Goal: Transaction & Acquisition: Purchase product/service

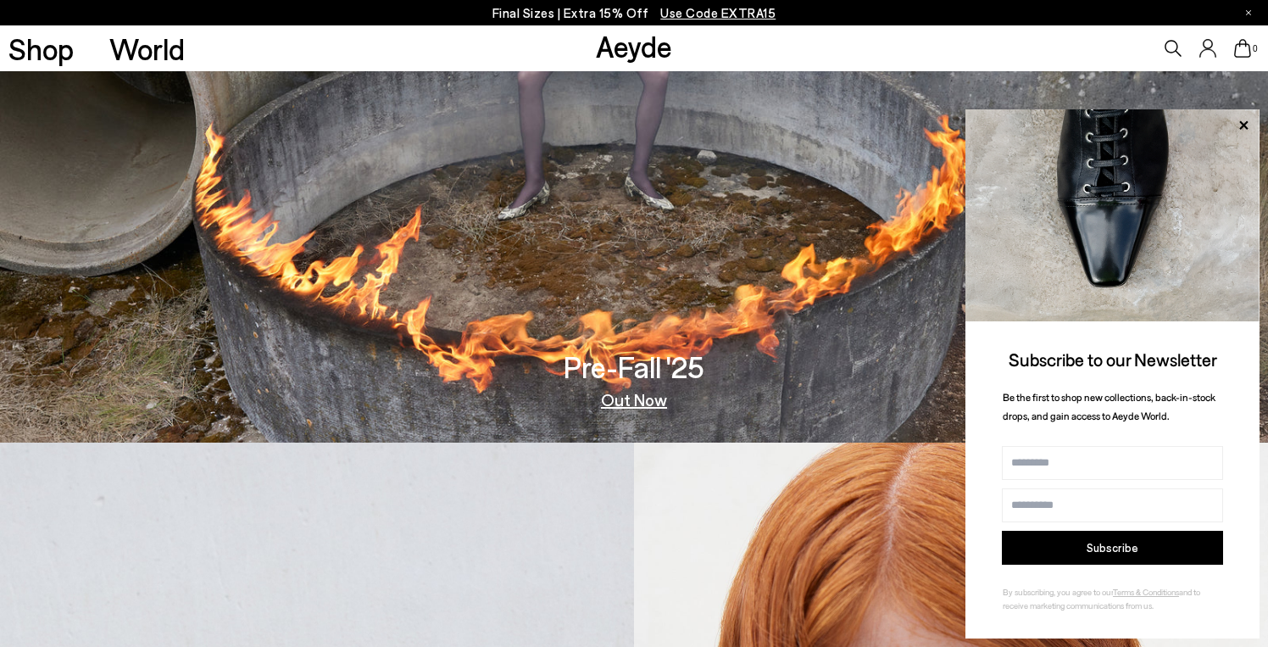
scroll to position [241, 0]
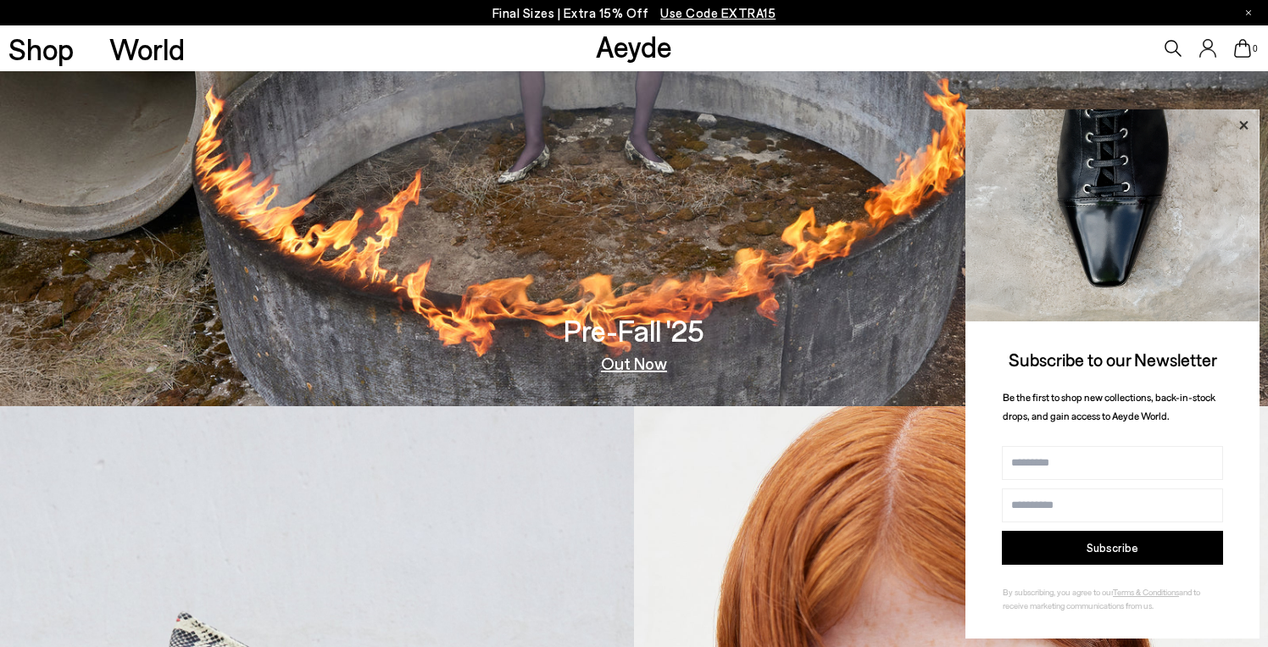
click at [1242, 125] on icon at bounding box center [1244, 124] width 8 height 8
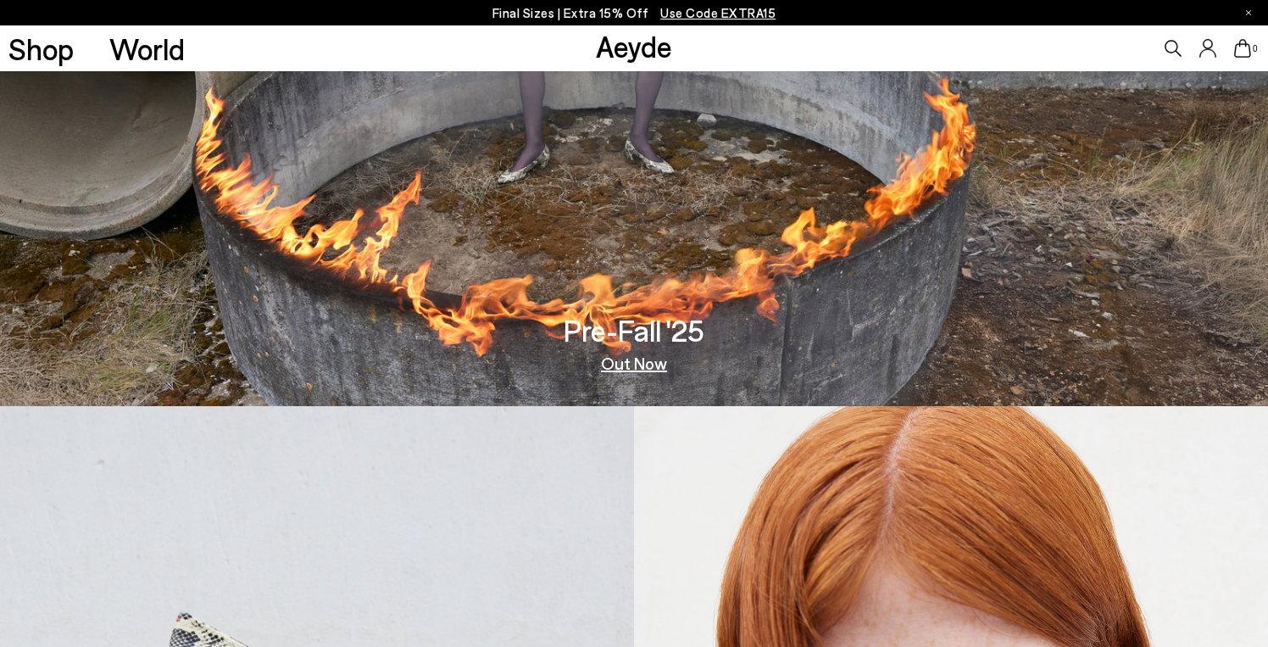
scroll to position [240, 0]
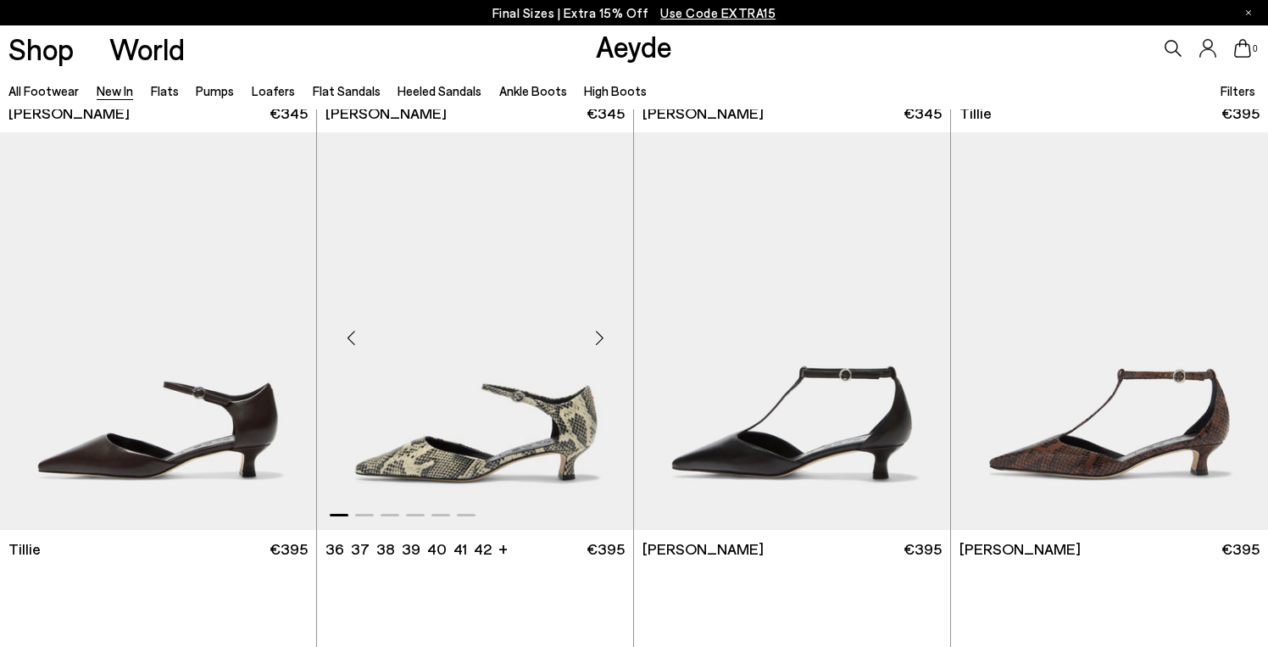
scroll to position [3353, 0]
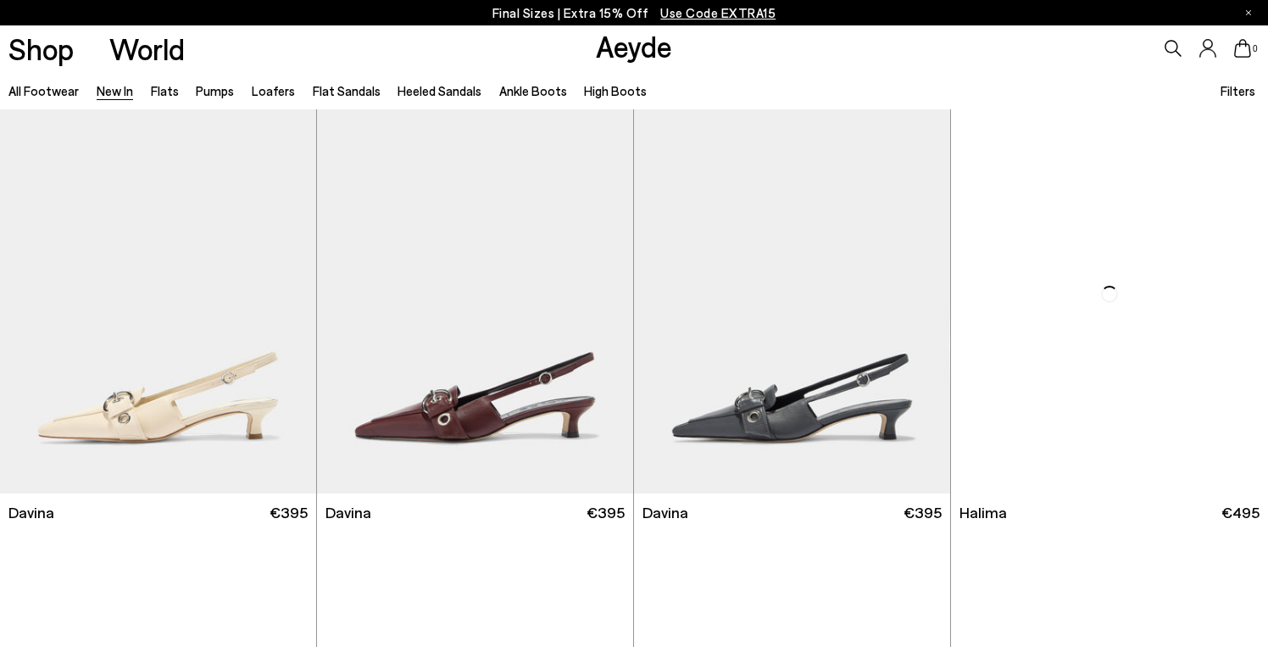
scroll to position [5242, 0]
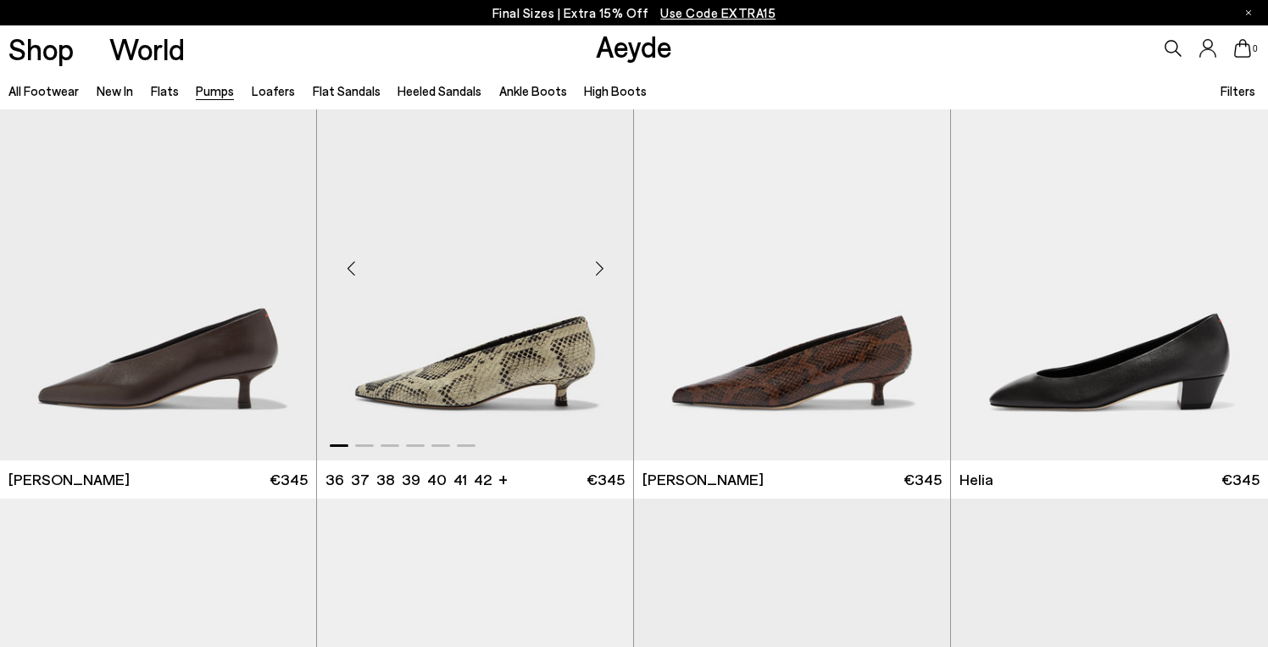
scroll to position [491, 0]
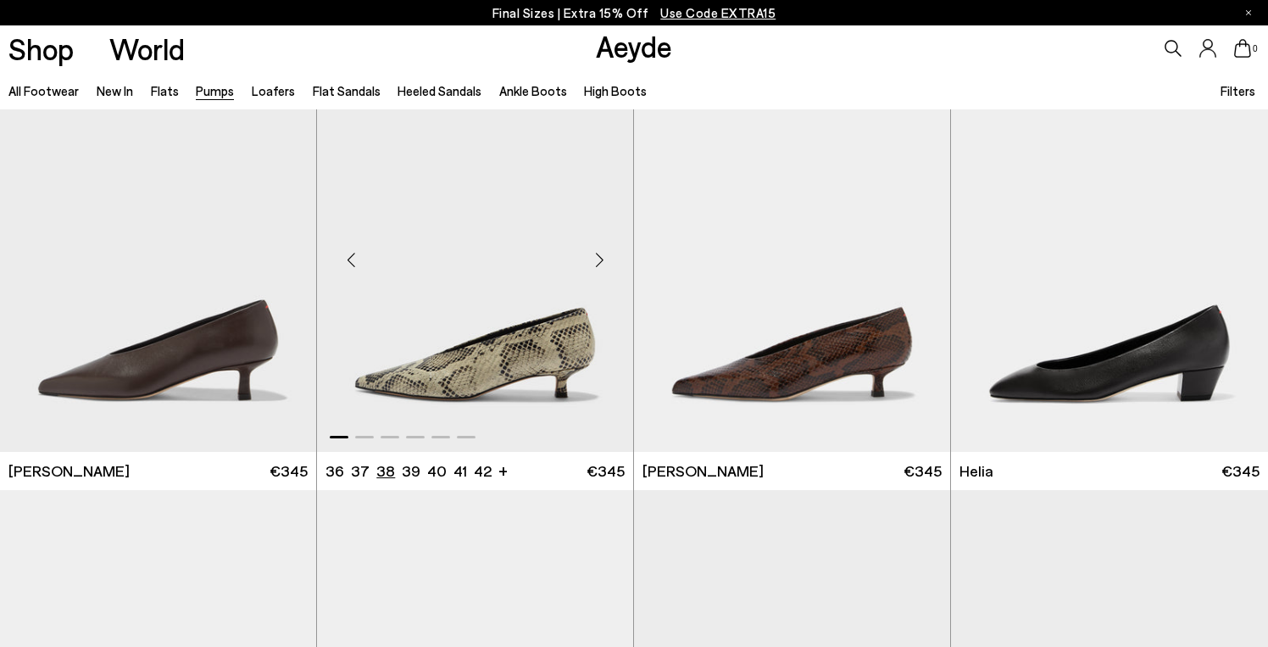
click at [383, 470] on li "38" at bounding box center [385, 470] width 19 height 21
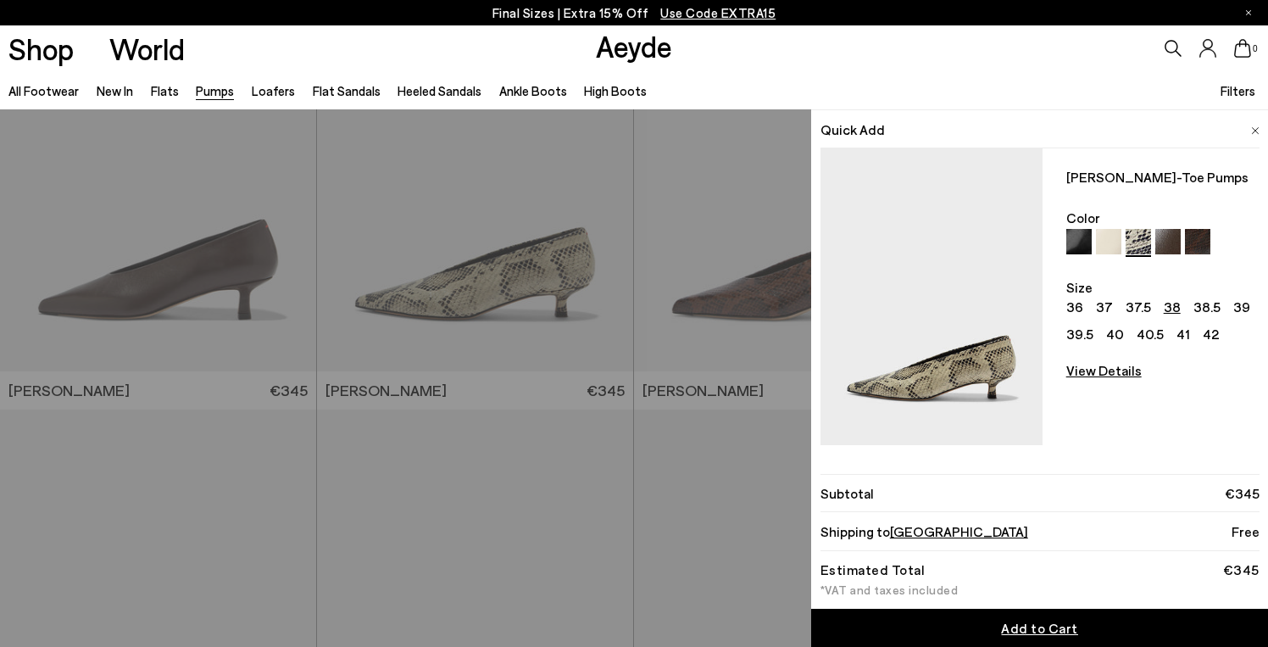
scroll to position [573, 0]
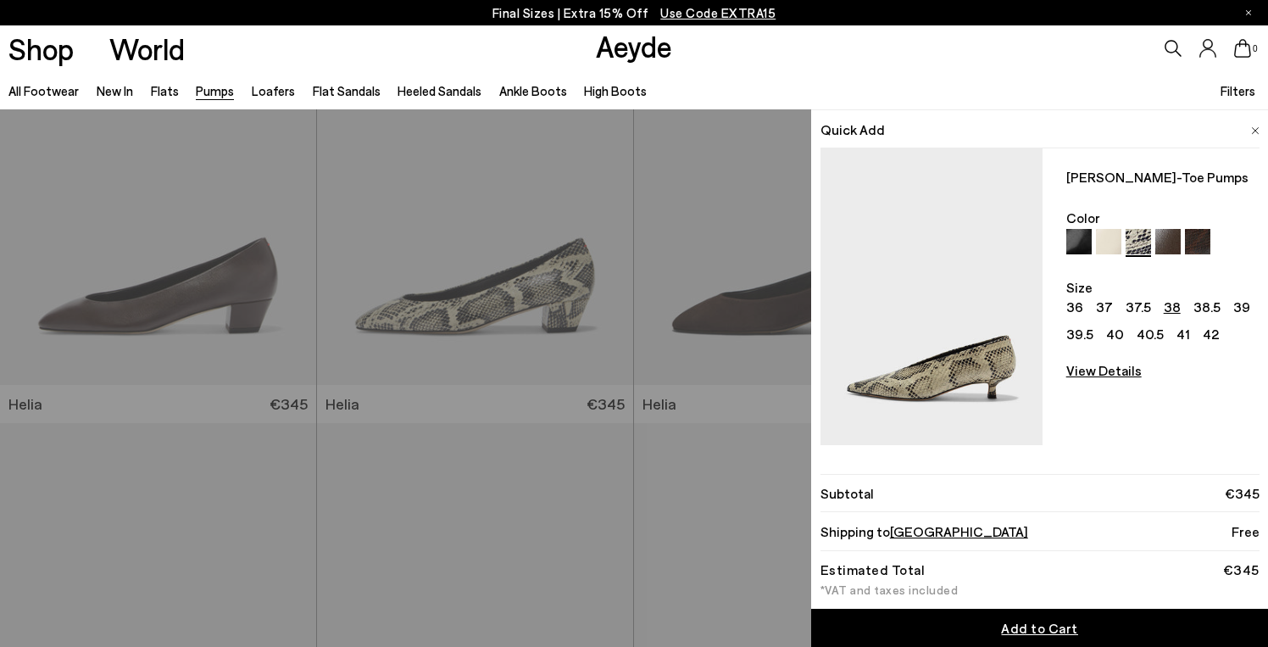
scroll to position [996, 0]
click at [1039, 632] on span "Add to Cart" at bounding box center [1039, 628] width 77 height 16
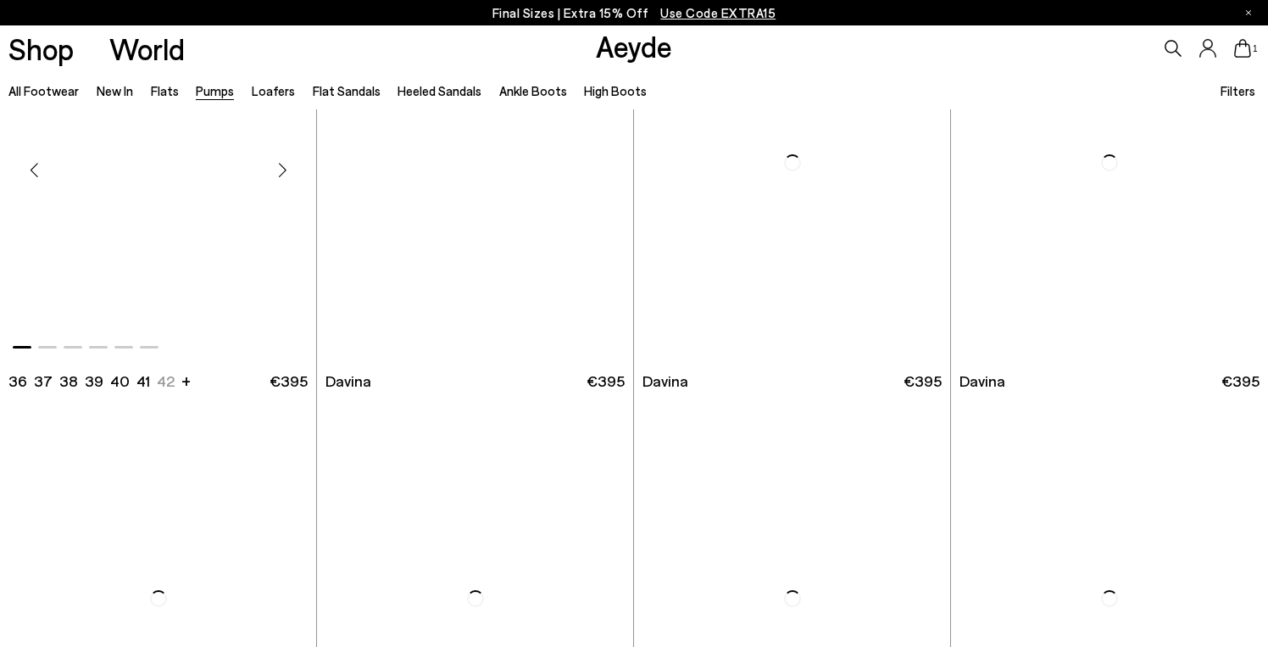
scroll to position [3201, 0]
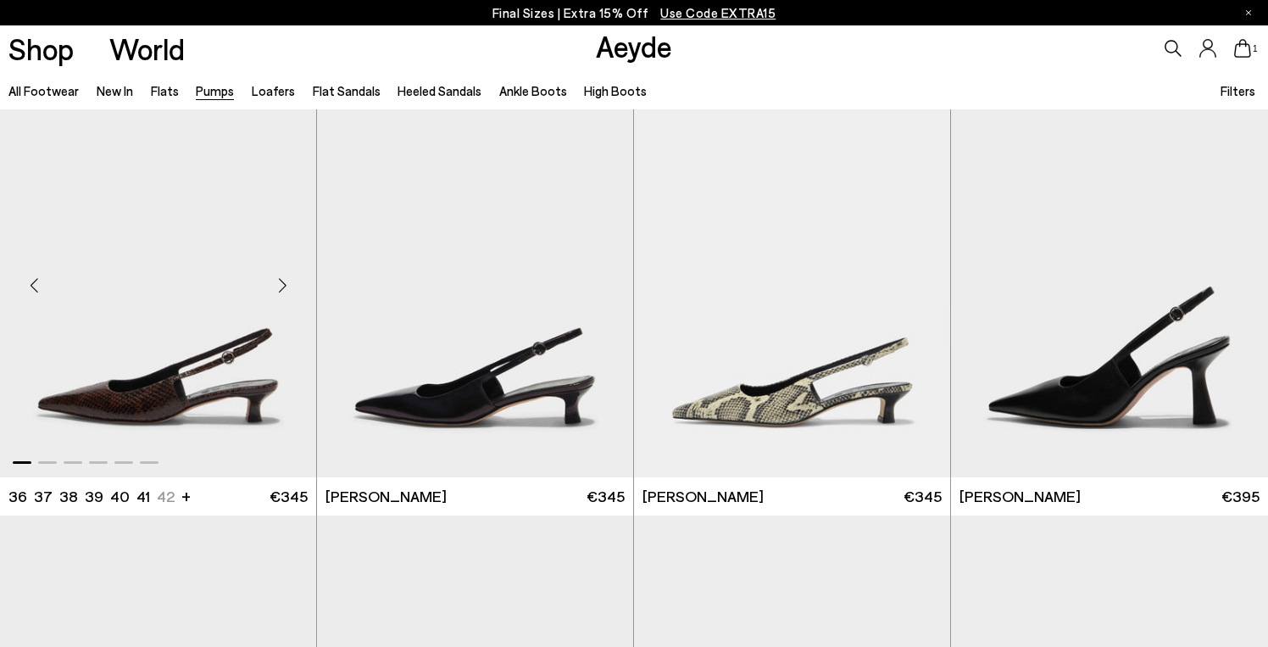
scroll to position [4923, 0]
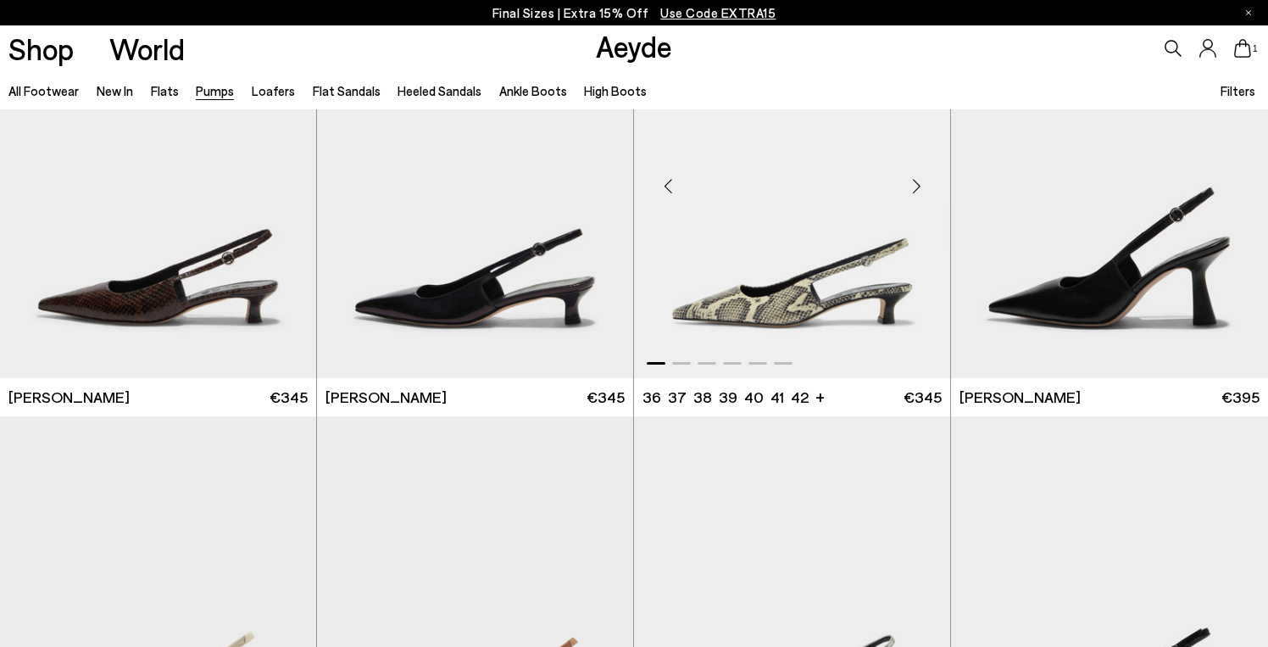
click at [807, 309] on img "1 / 6" at bounding box center [792, 179] width 316 height 398
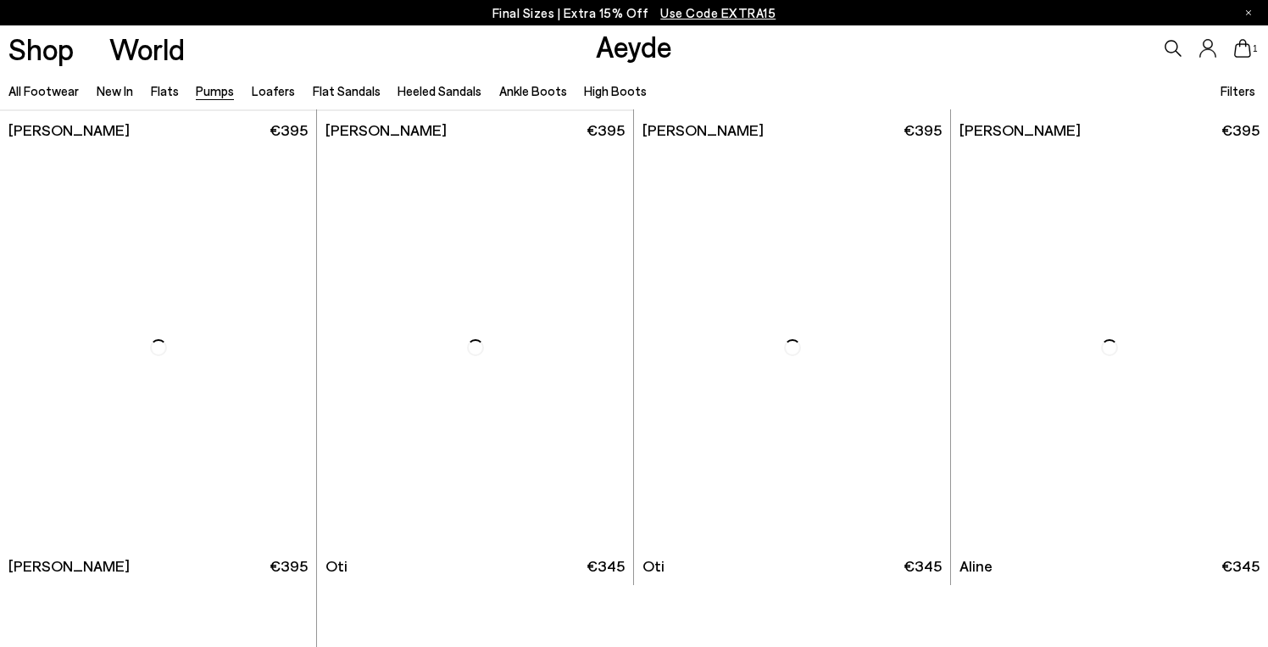
scroll to position [7065, 0]
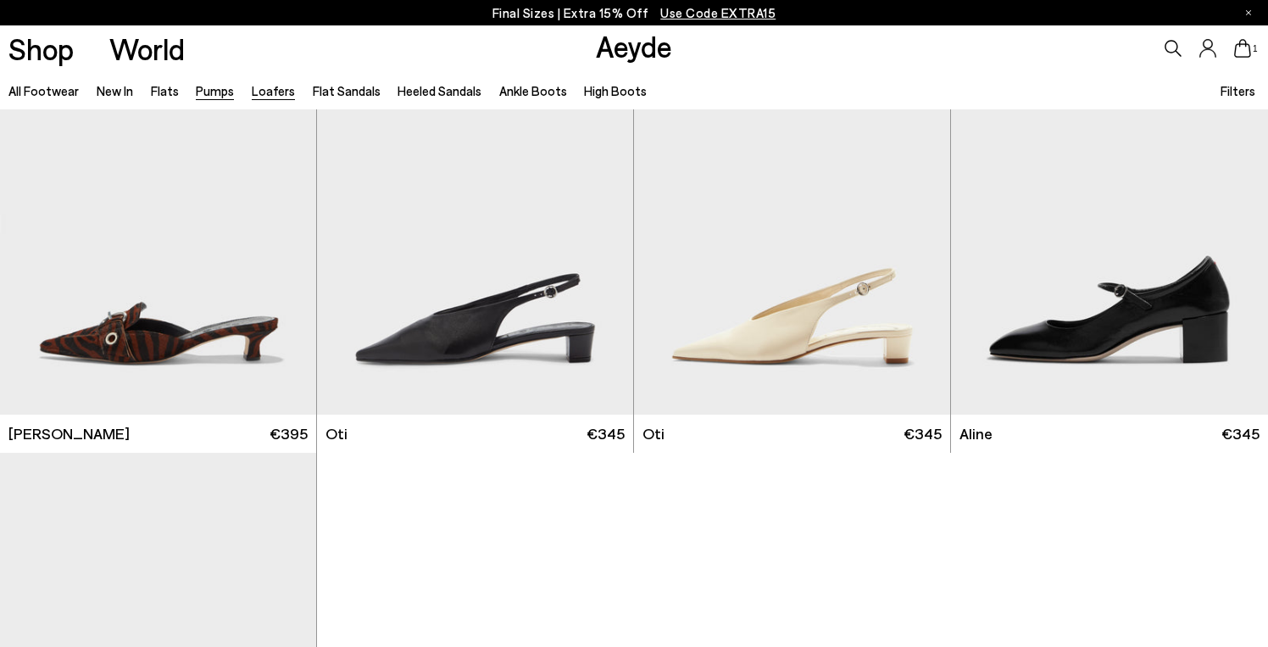
click at [272, 85] on link "Loafers" at bounding box center [273, 90] width 43 height 15
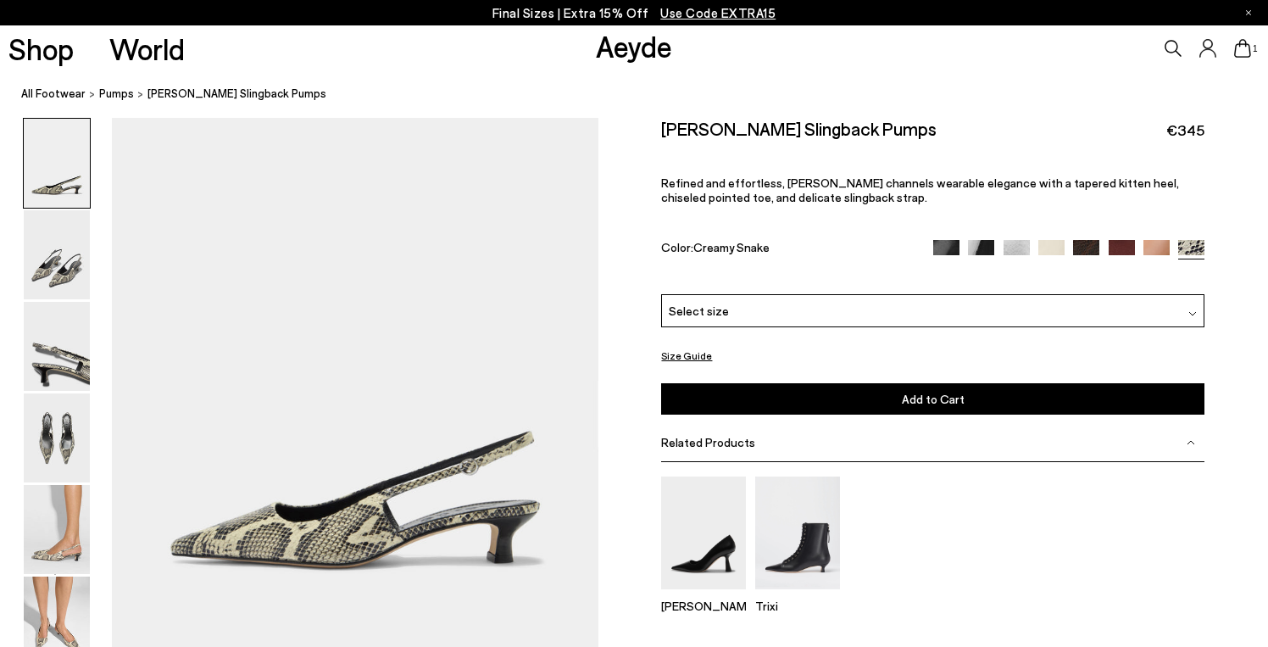
click at [719, 302] on span "Select size" at bounding box center [699, 311] width 60 height 18
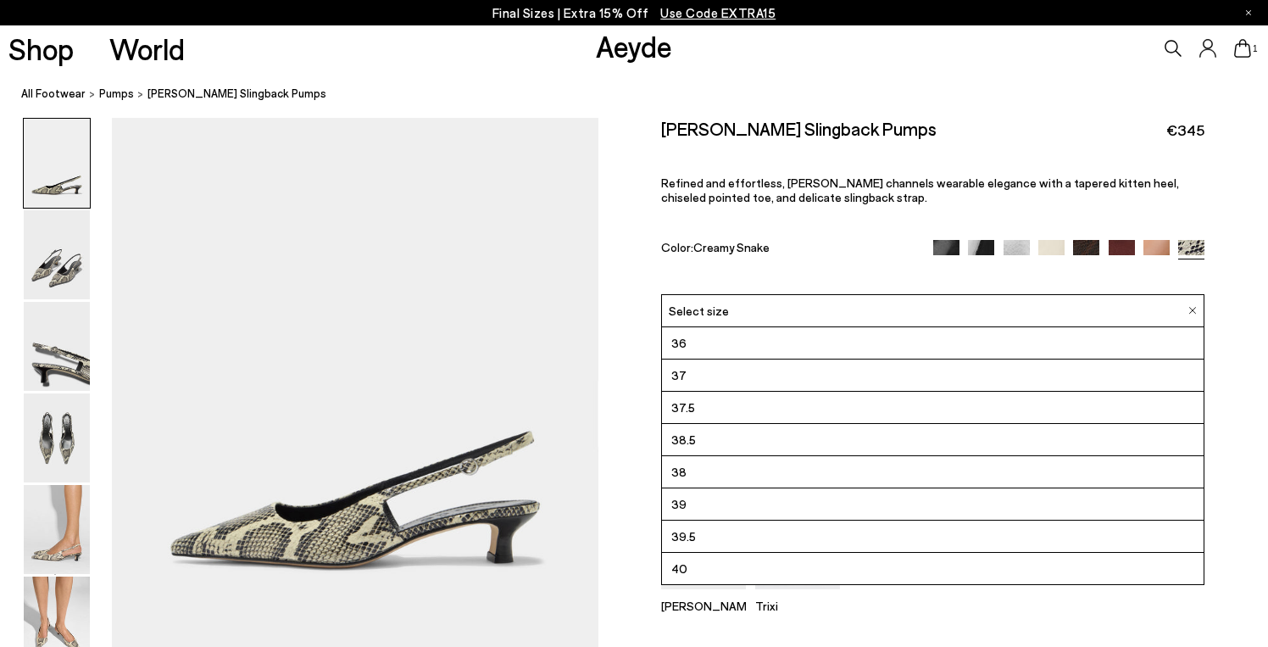
click at [693, 456] on li "38" at bounding box center [933, 472] width 542 height 32
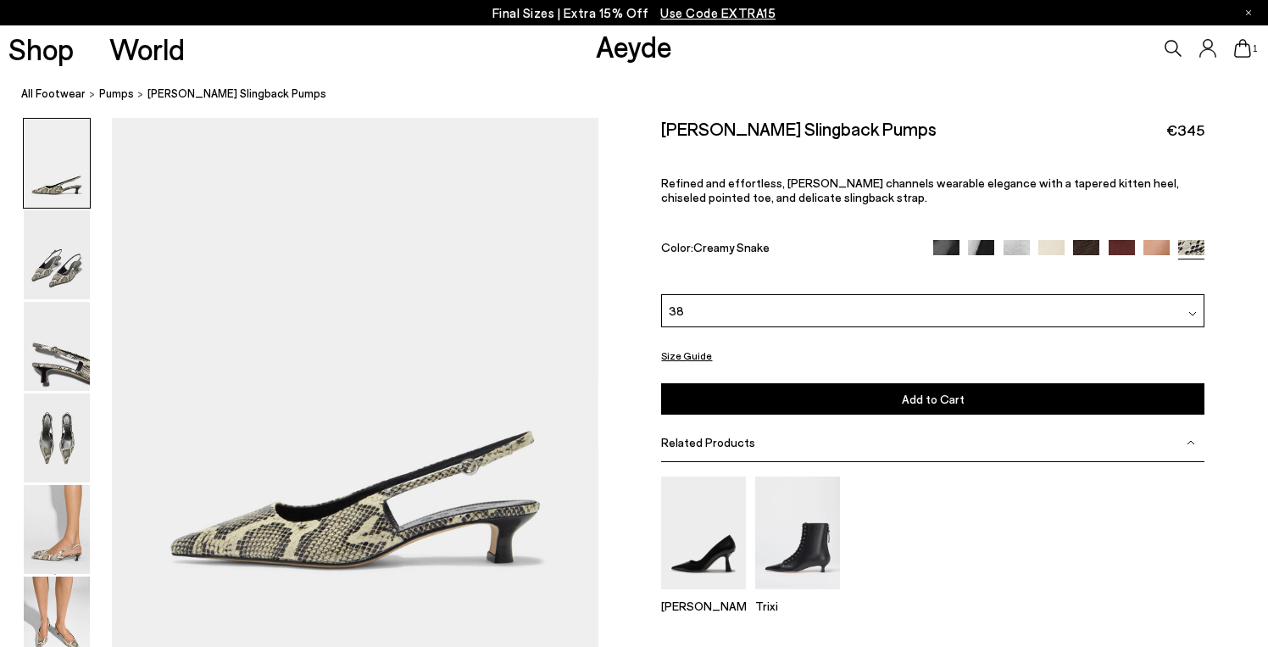
click at [922, 392] on span "Add to Cart" at bounding box center [933, 399] width 63 height 14
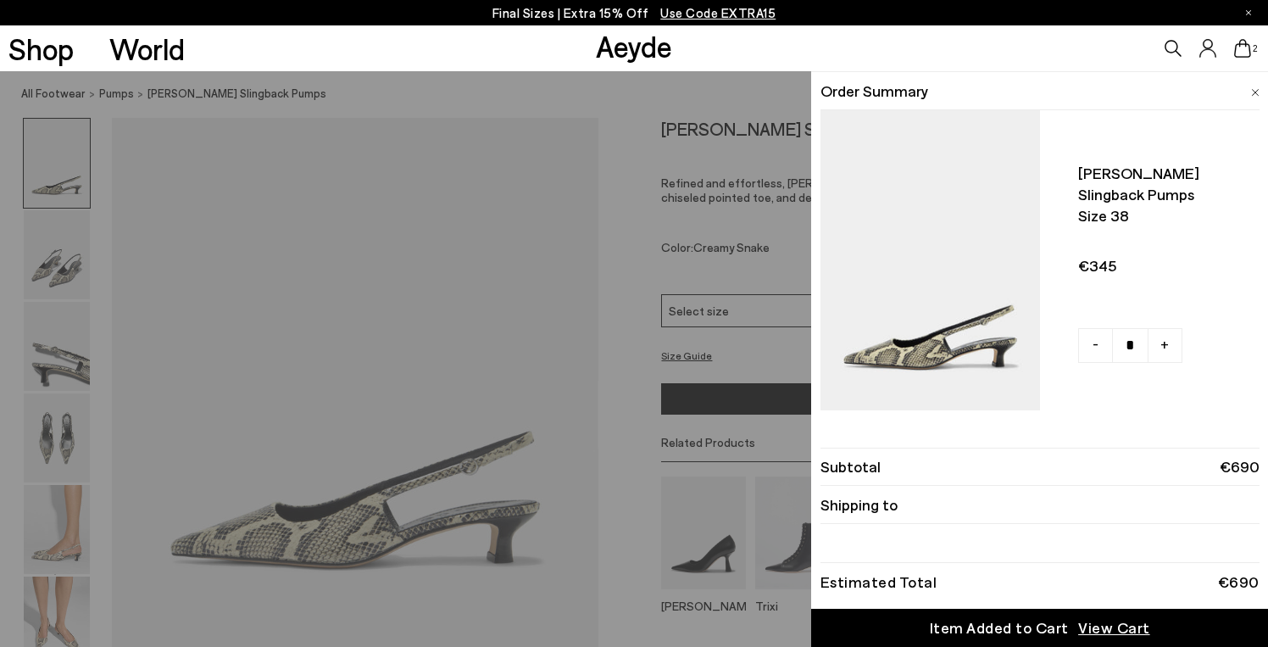
click at [65, 545] on div "Quick Add Color Size View Details Order Summary Catrina slingback pumps Size 38…" at bounding box center [634, 359] width 1268 height 576
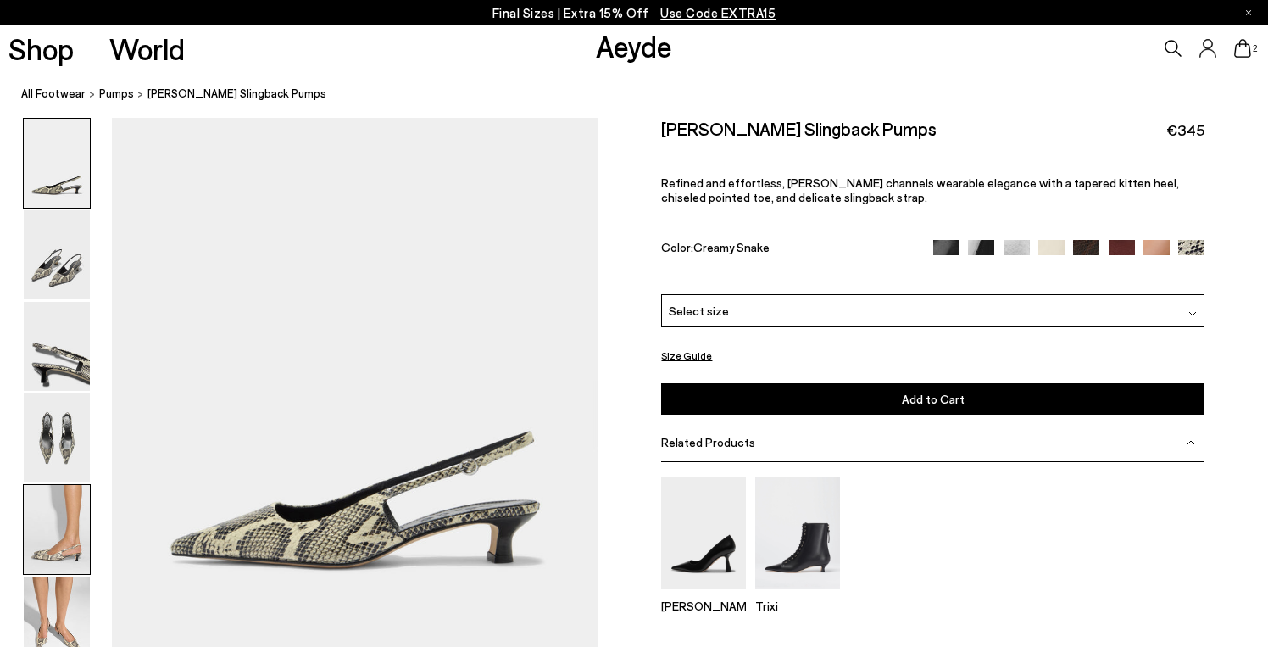
click at [62, 539] on img at bounding box center [57, 529] width 66 height 89
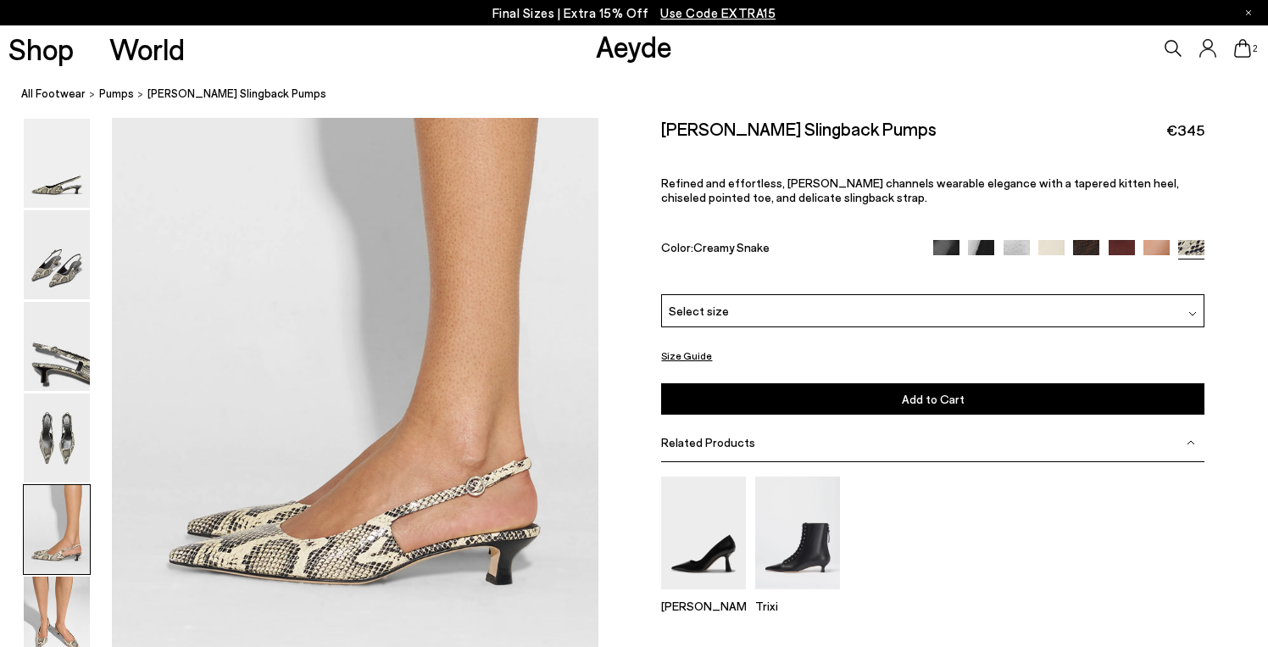
scroll to position [2611, 0]
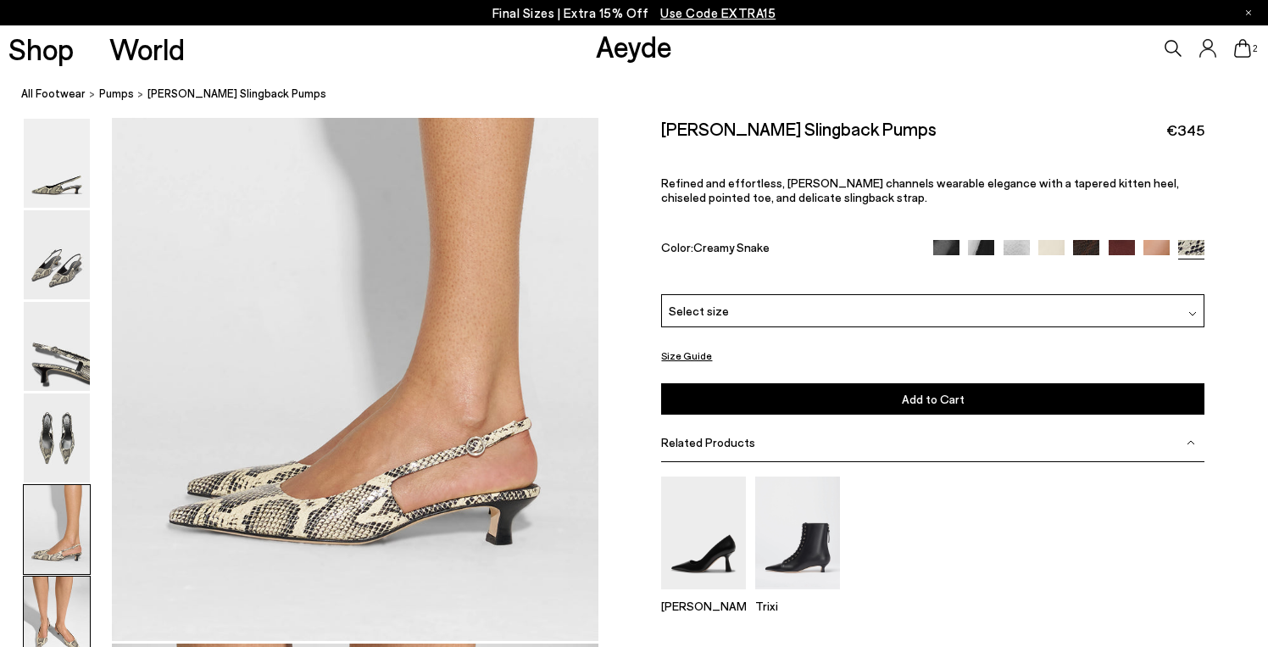
click at [64, 598] on img at bounding box center [57, 621] width 66 height 89
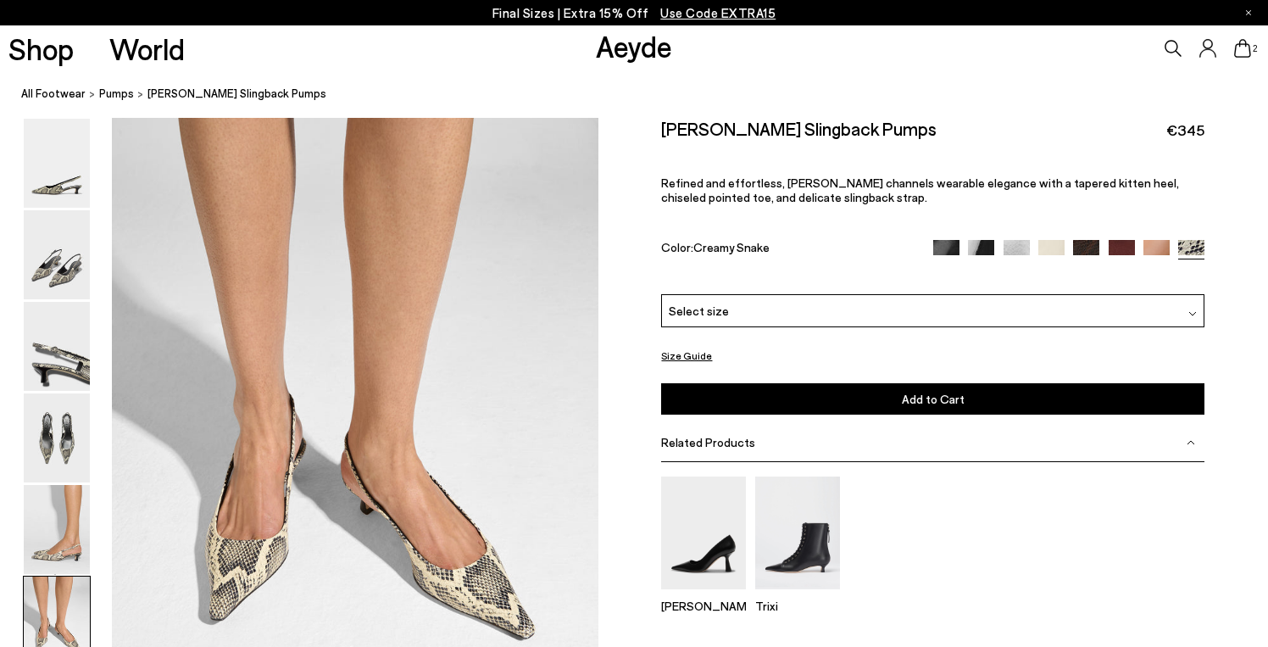
scroll to position [3253, 0]
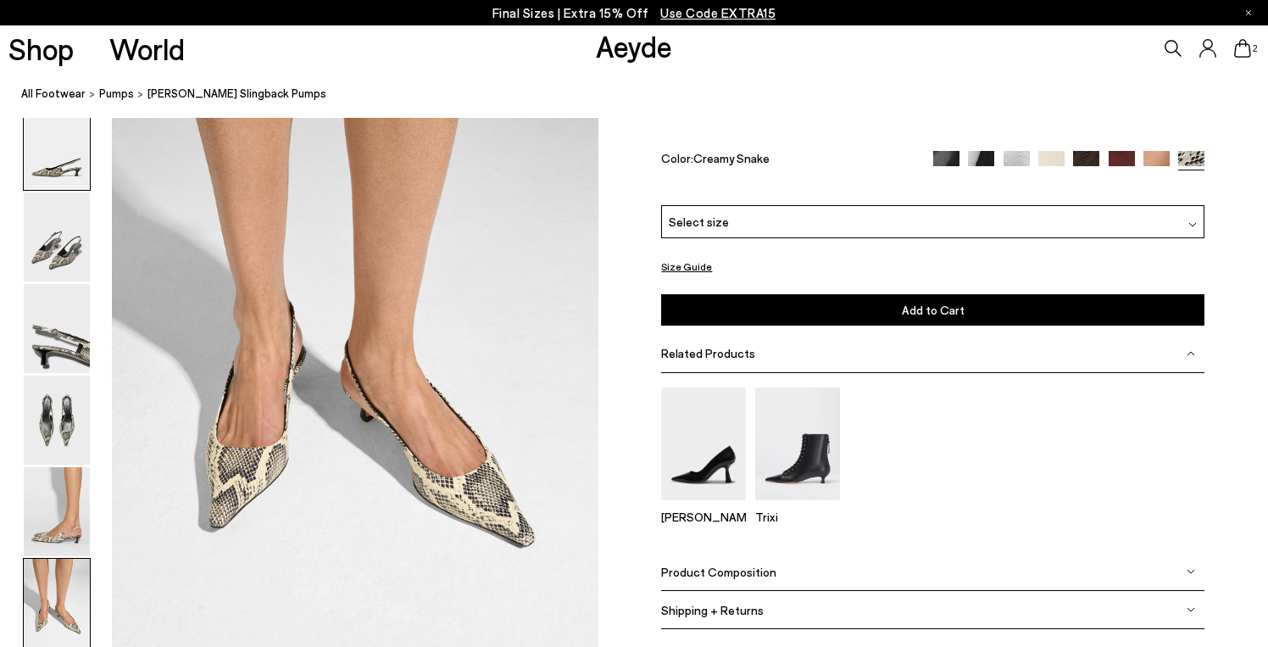
click at [67, 170] on img at bounding box center [57, 146] width 66 height 89
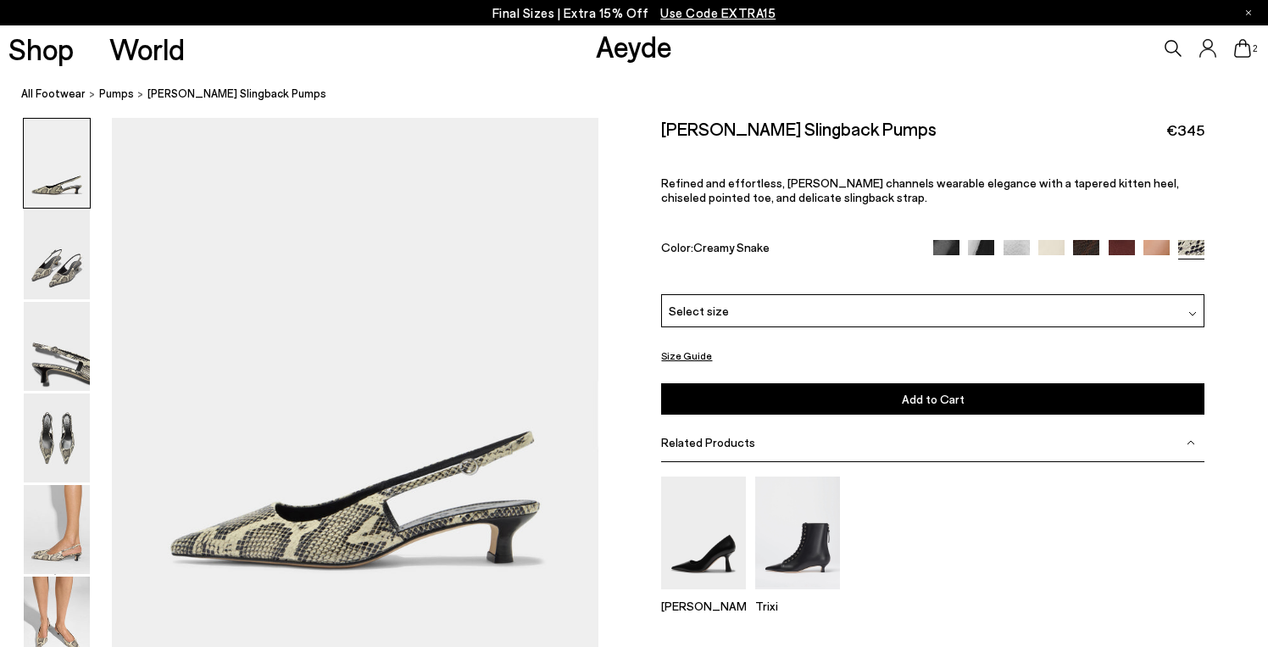
scroll to position [0, 0]
click at [805, 494] on img at bounding box center [797, 532] width 85 height 113
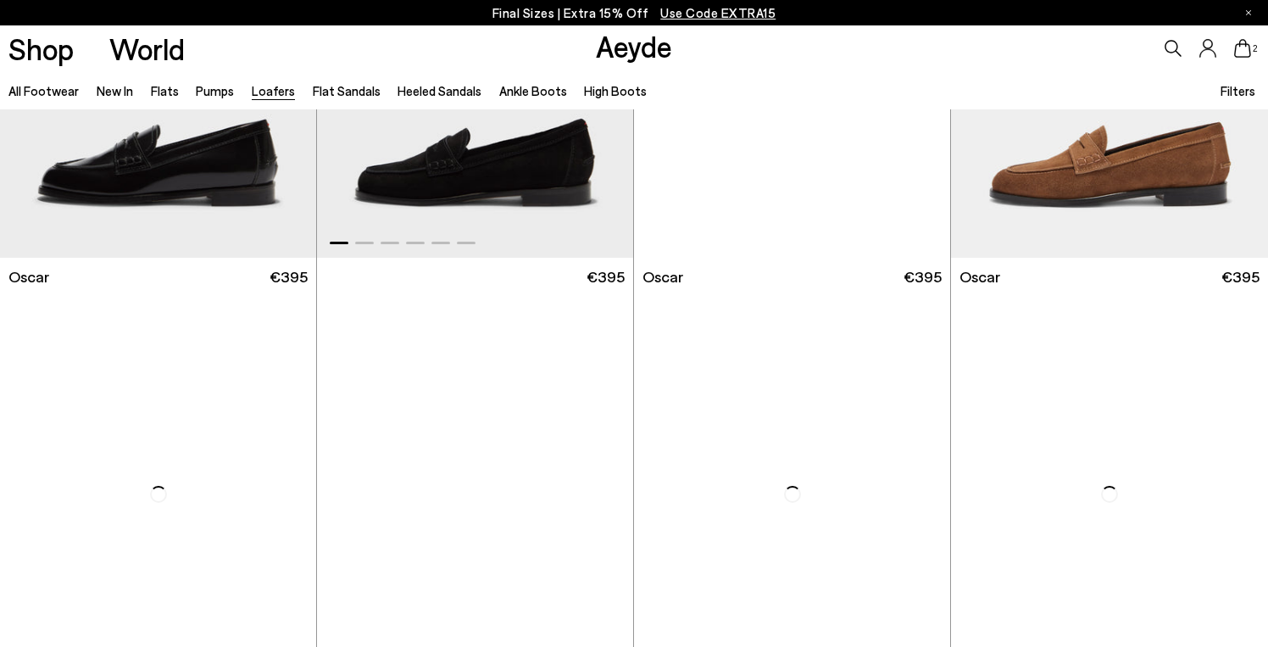
scroll to position [2859, 0]
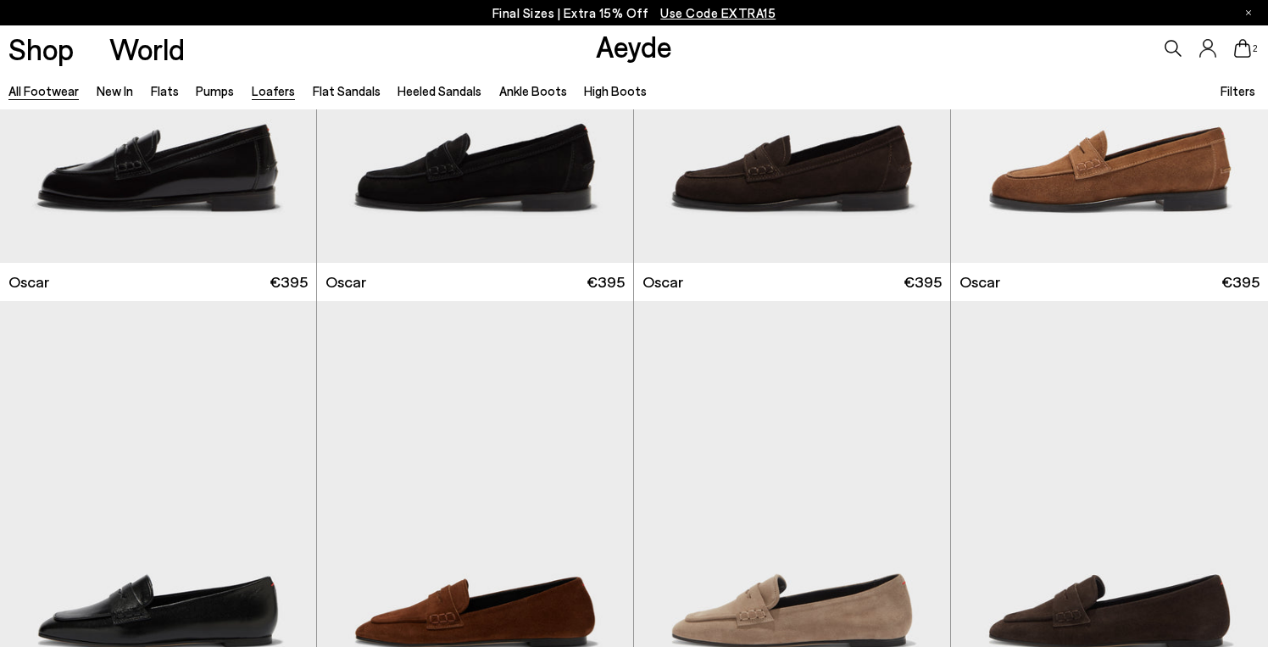
click at [47, 87] on link "All Footwear" at bounding box center [43, 90] width 70 height 15
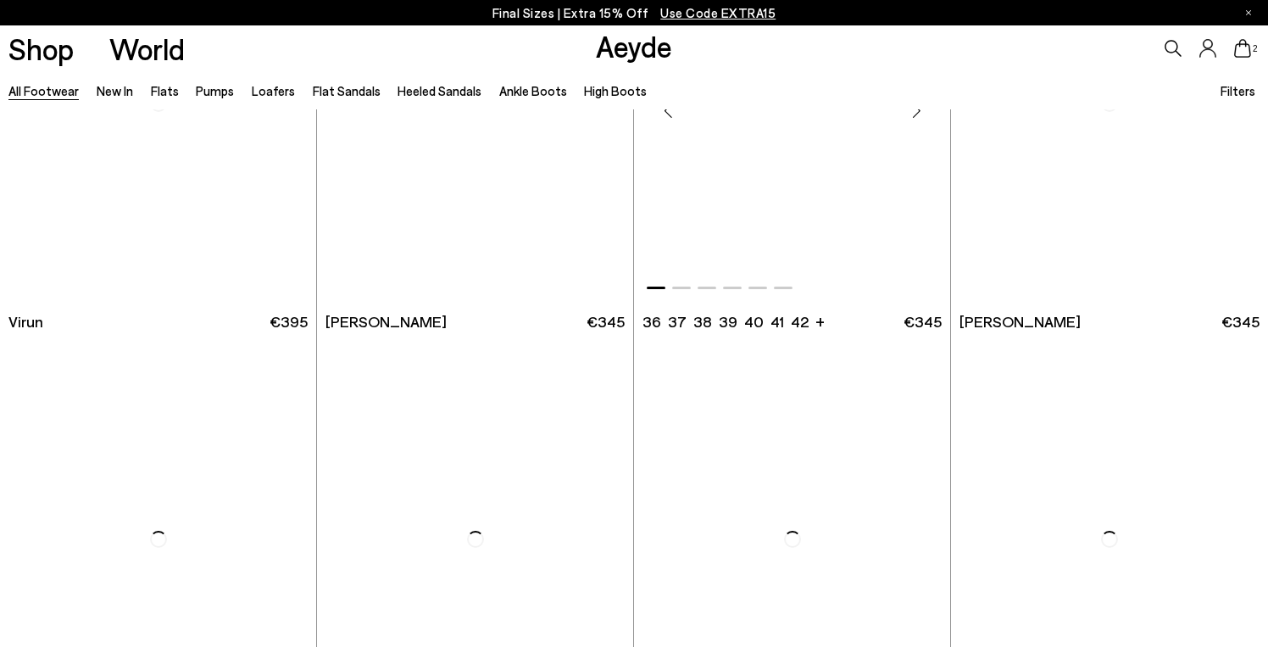
scroll to position [5871, 0]
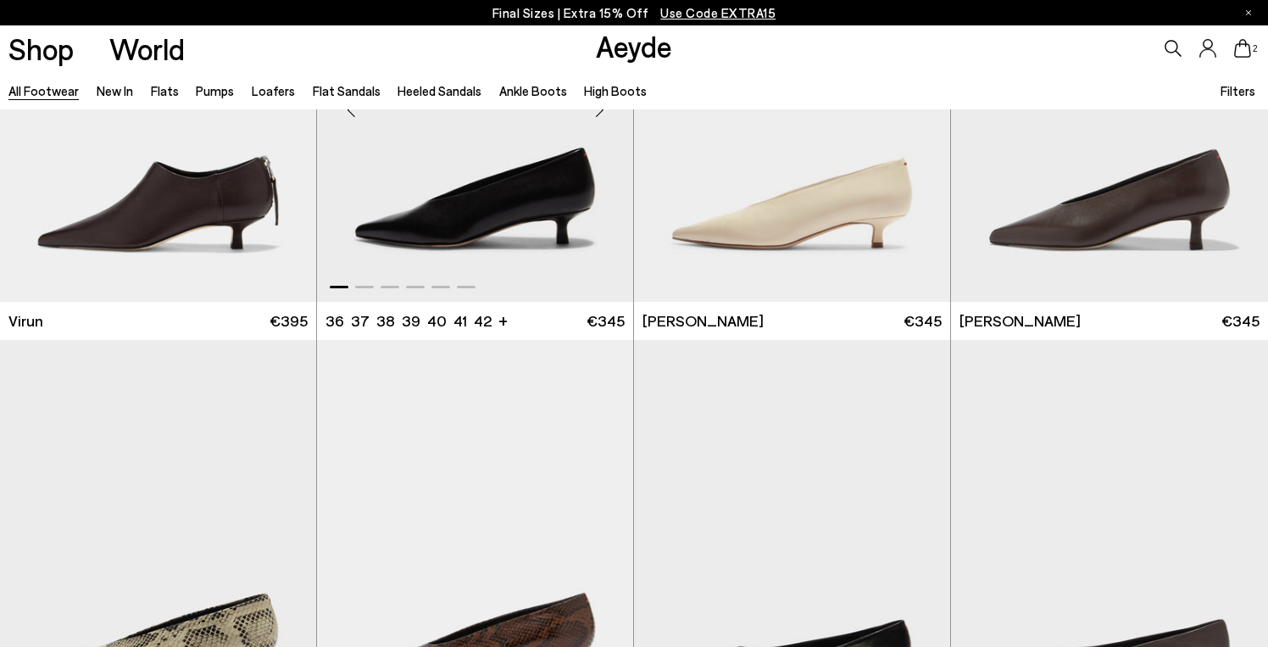
click at [516, 224] on img "1 / 6" at bounding box center [475, 103] width 316 height 398
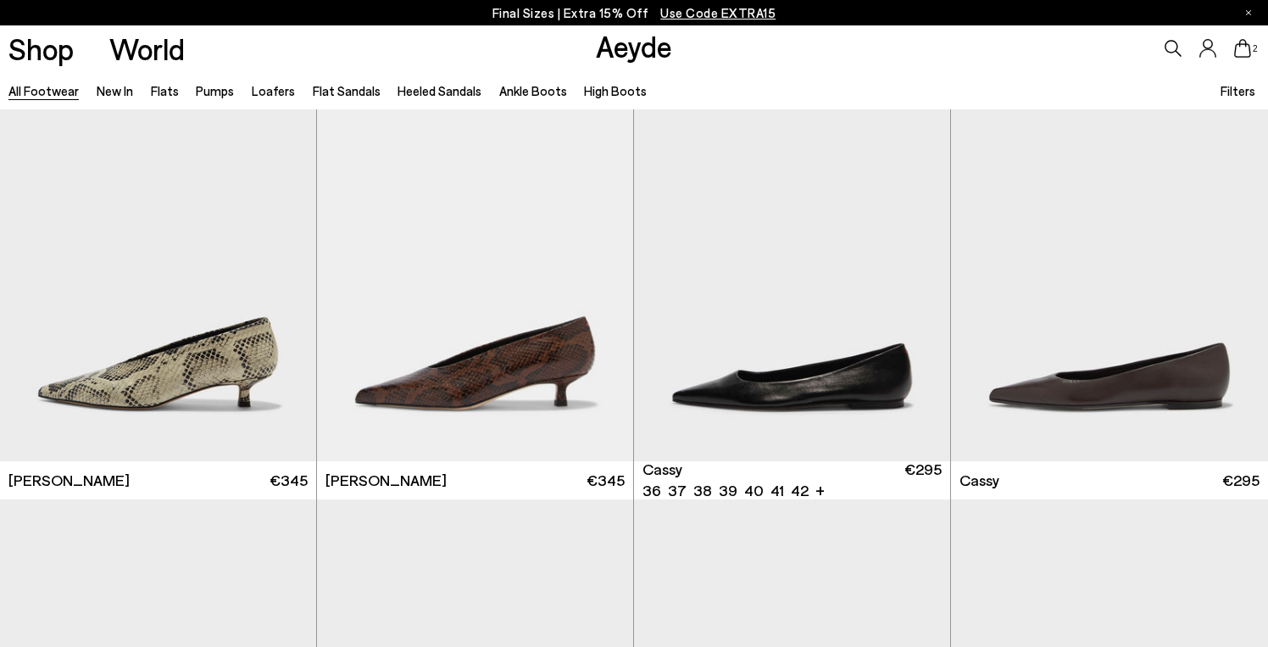
scroll to position [6125, 0]
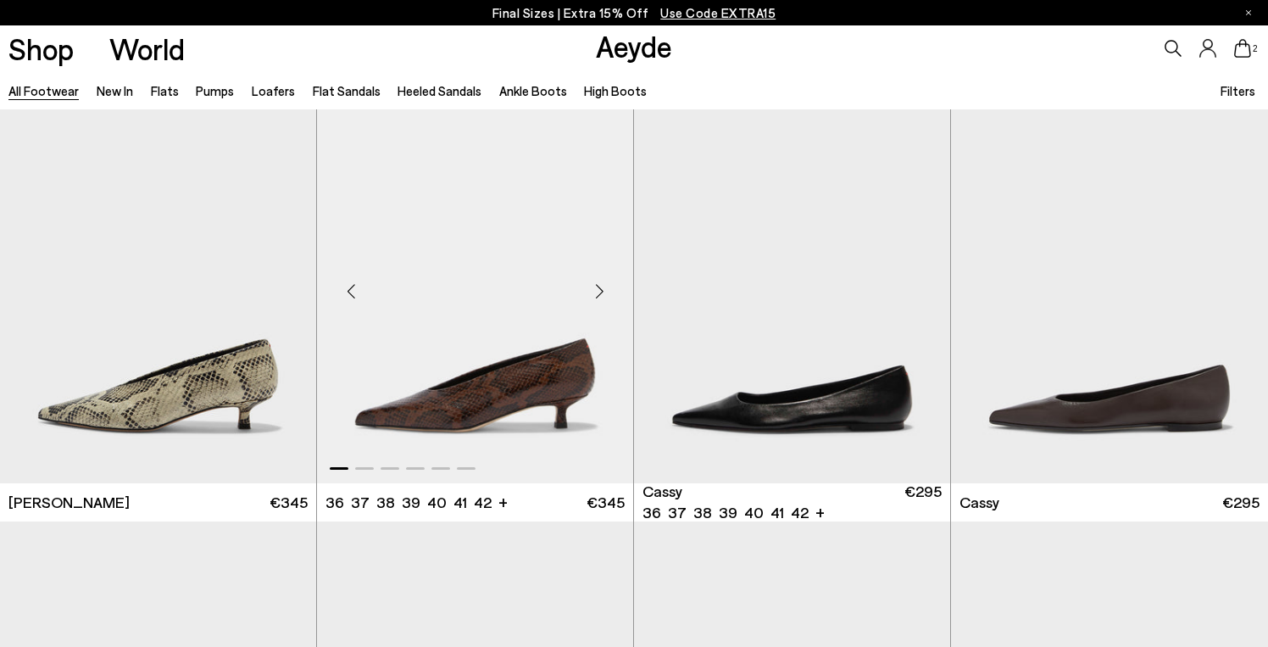
click at [487, 343] on img "1 / 6" at bounding box center [475, 285] width 316 height 398
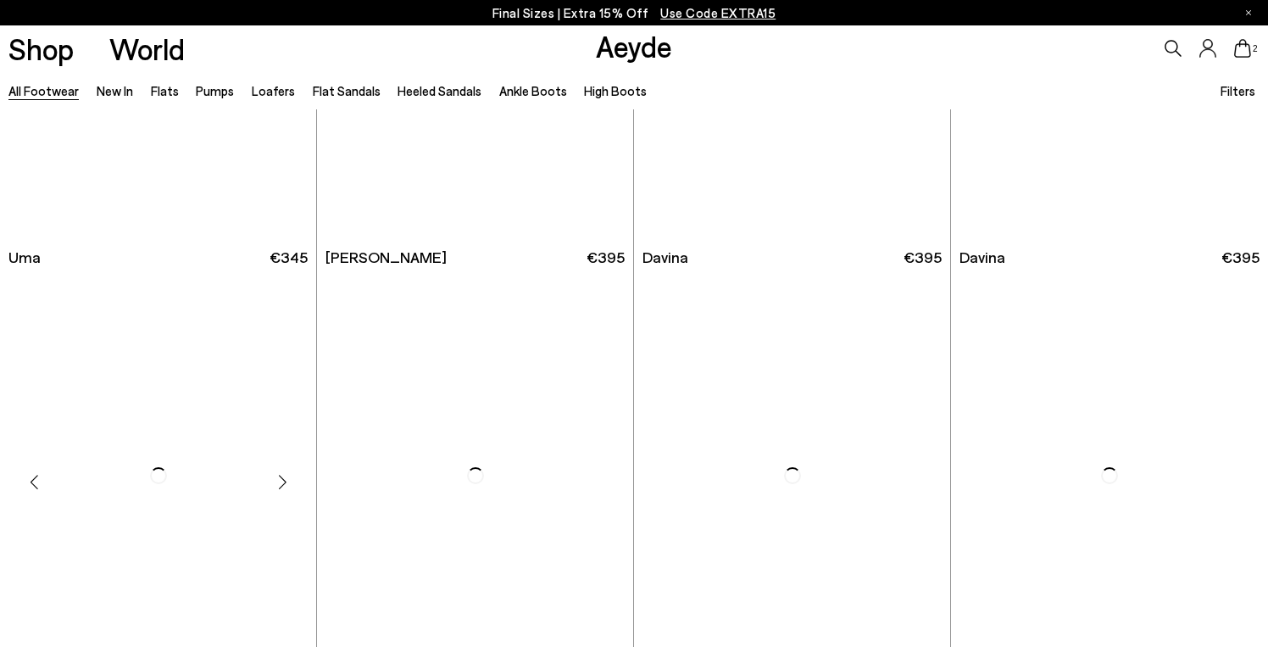
scroll to position [9961, 0]
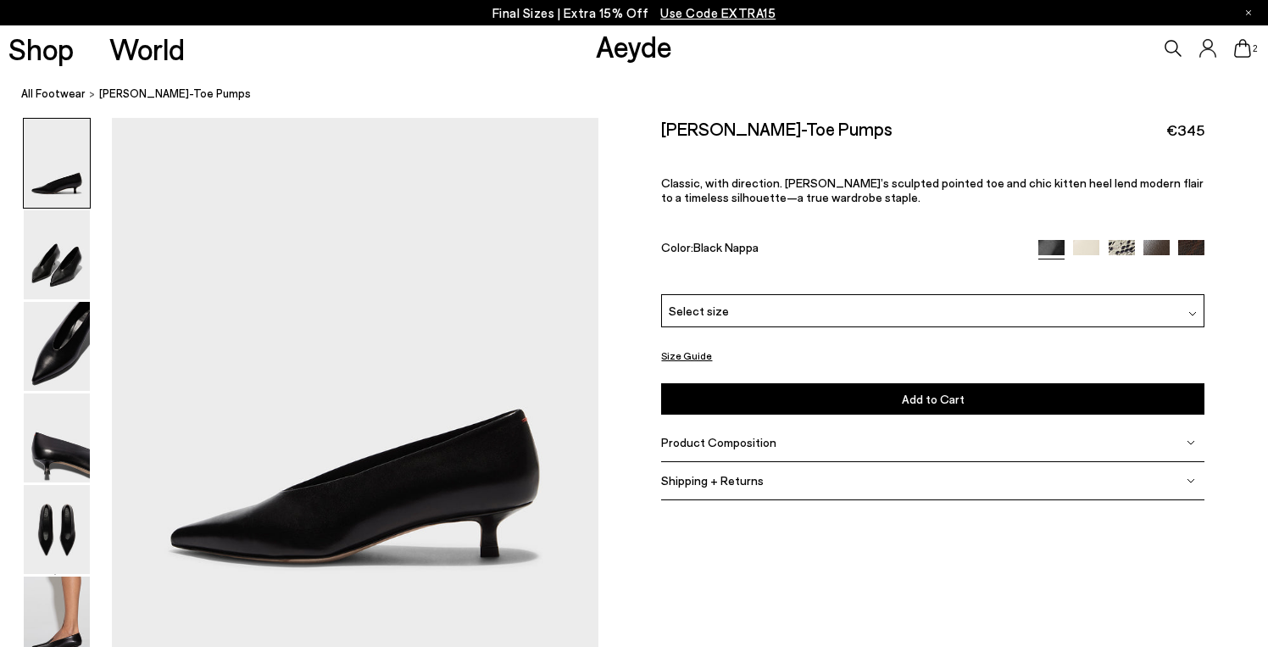
click at [792, 294] on div "Select size" at bounding box center [932, 310] width 543 height 33
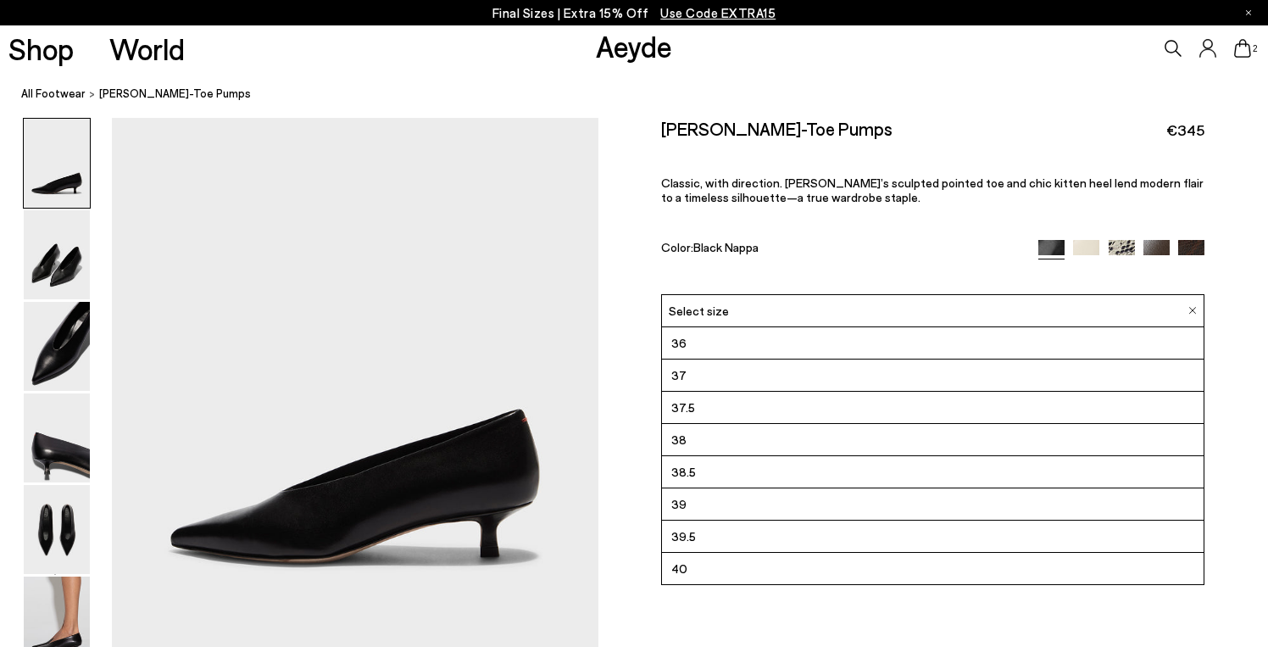
click at [696, 424] on li "38" at bounding box center [933, 440] width 542 height 32
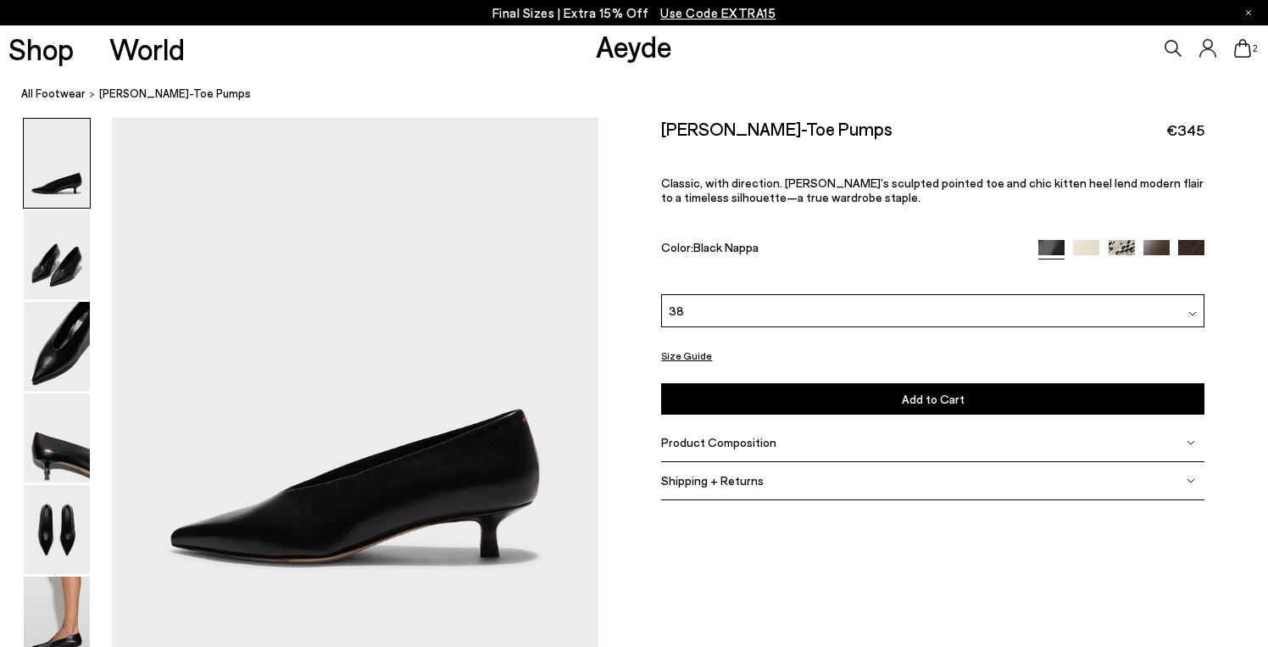
click at [973, 383] on button "Add to Cart Select a Size First" at bounding box center [932, 398] width 543 height 31
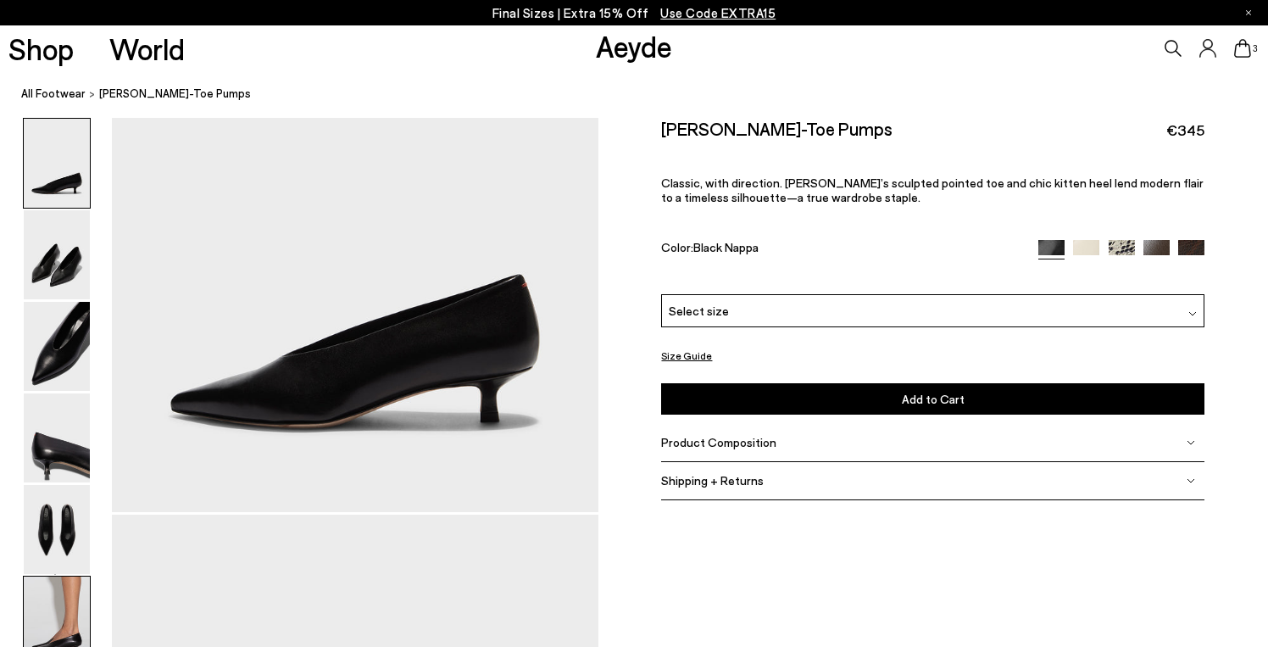
click at [56, 587] on img at bounding box center [57, 621] width 66 height 89
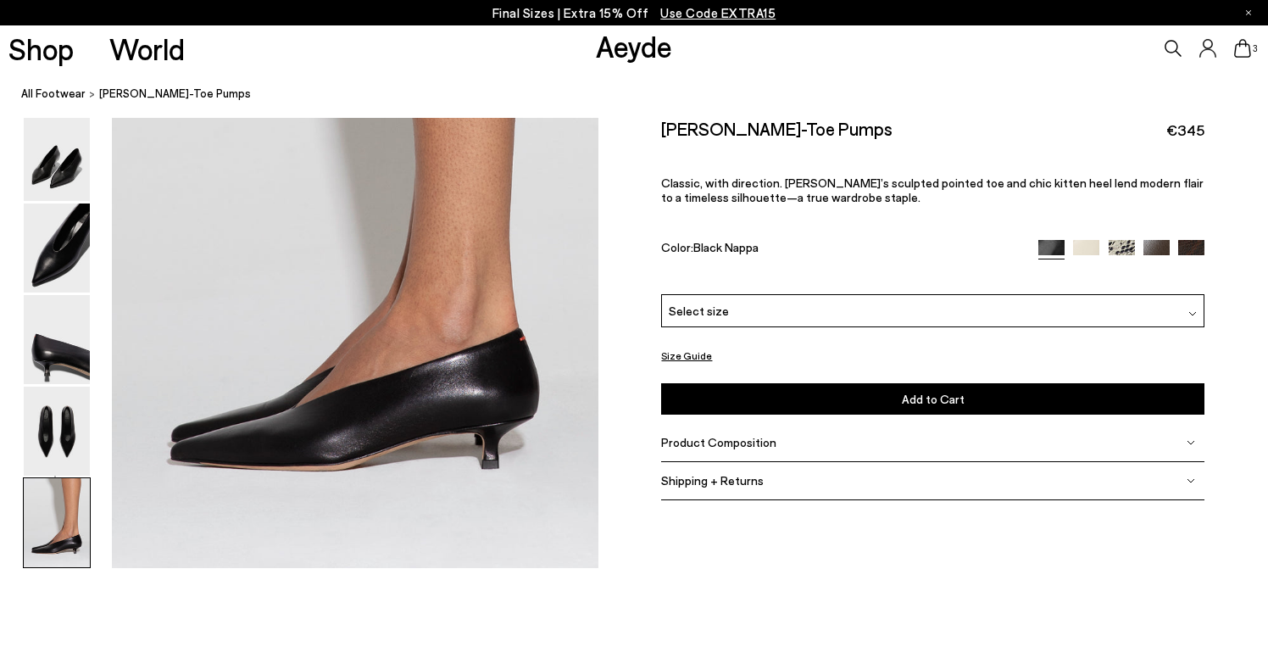
scroll to position [3320, 0]
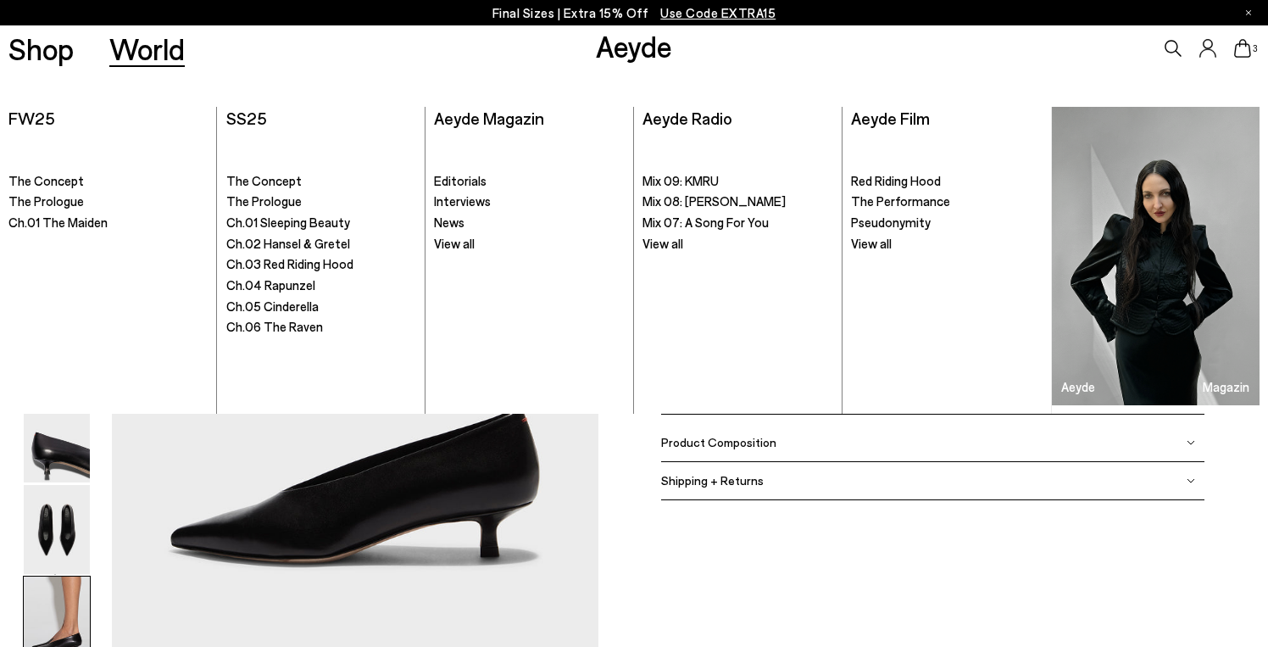
scroll to position [3320, 0]
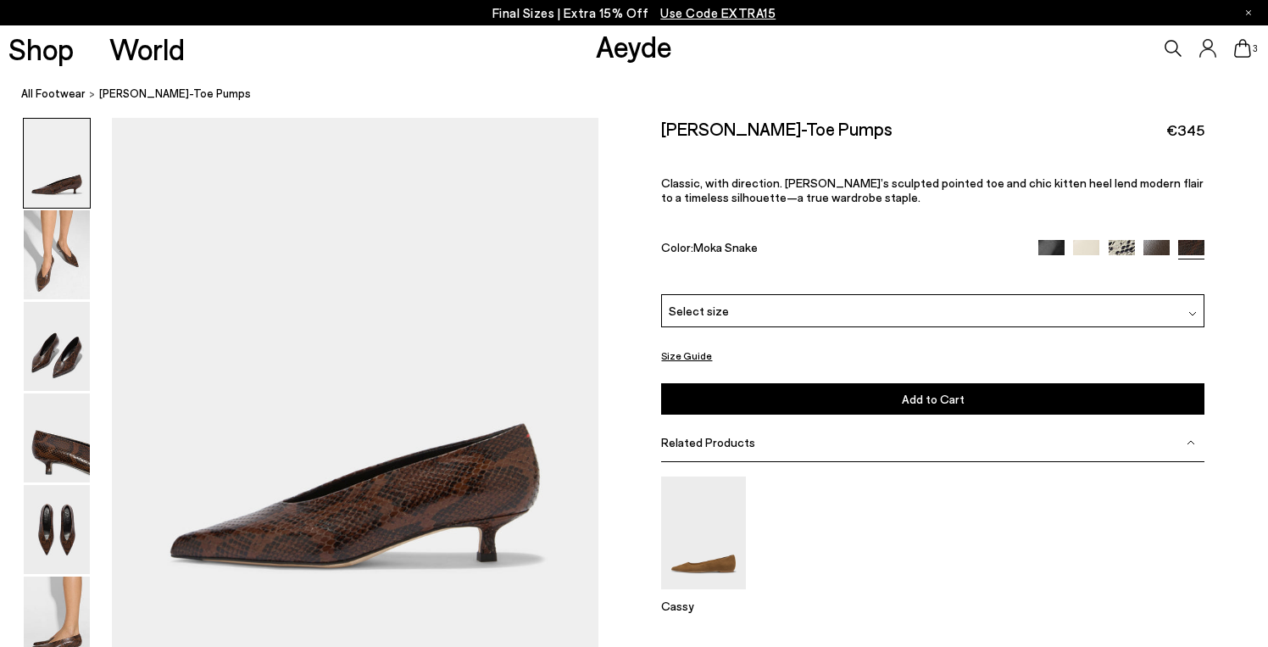
click at [743, 294] on div "Select size" at bounding box center [932, 310] width 543 height 33
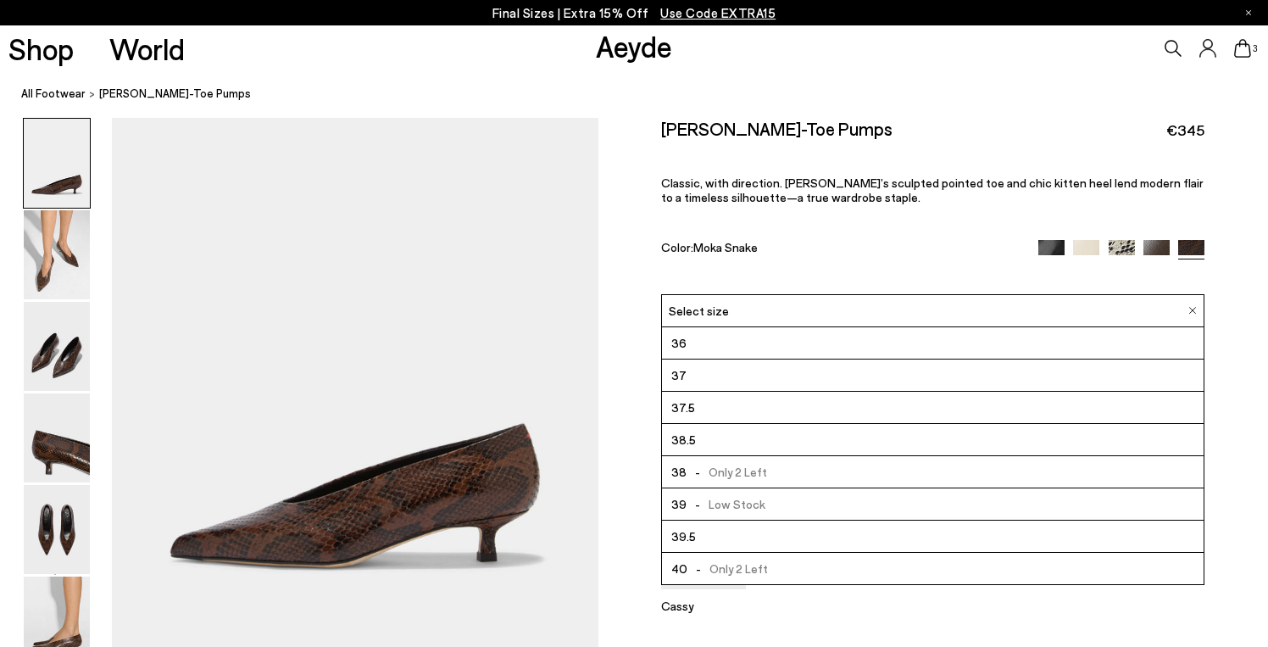
click at [700, 465] on span "-" at bounding box center [698, 472] width 23 height 14
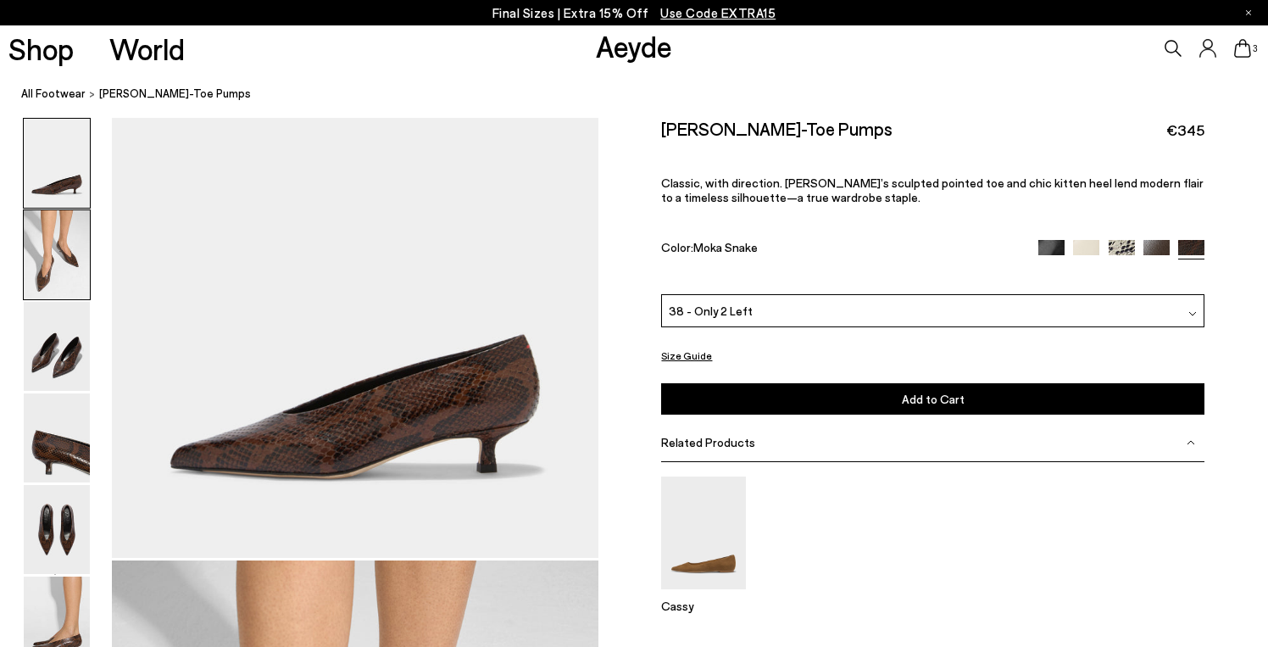
click at [39, 226] on img at bounding box center [57, 254] width 66 height 89
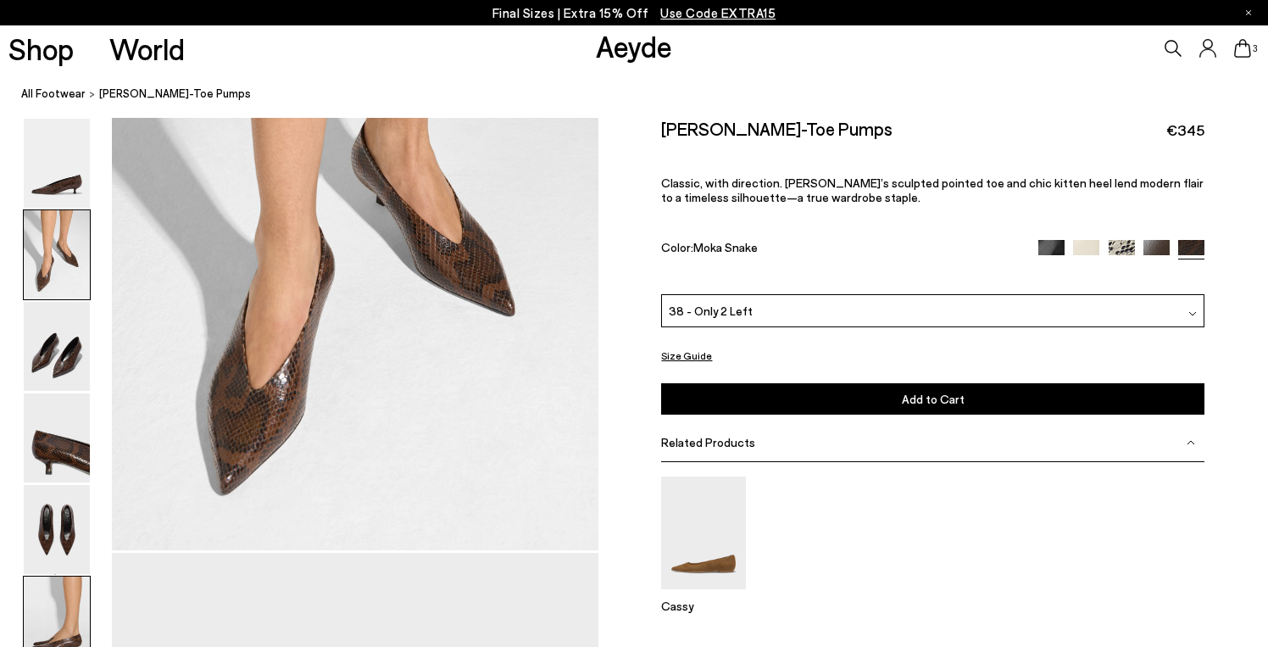
scroll to position [765, 0]
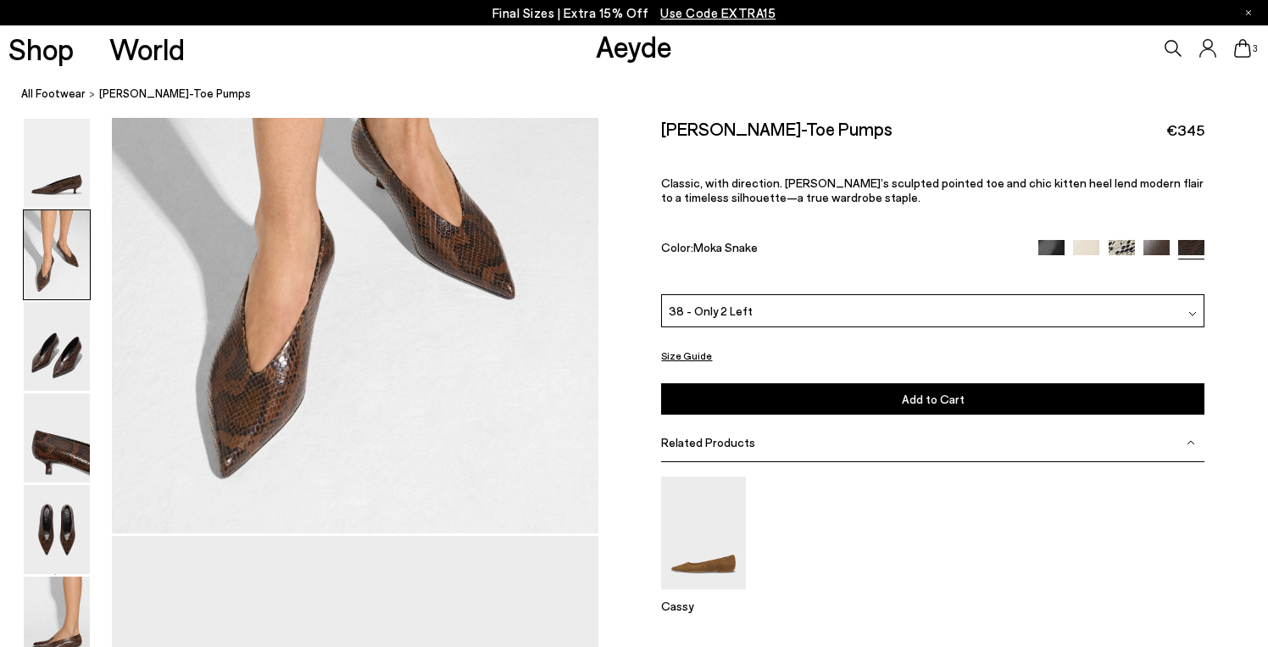
click at [931, 392] on span "Add to Cart" at bounding box center [933, 399] width 63 height 14
